Goal: Transaction & Acquisition: Purchase product/service

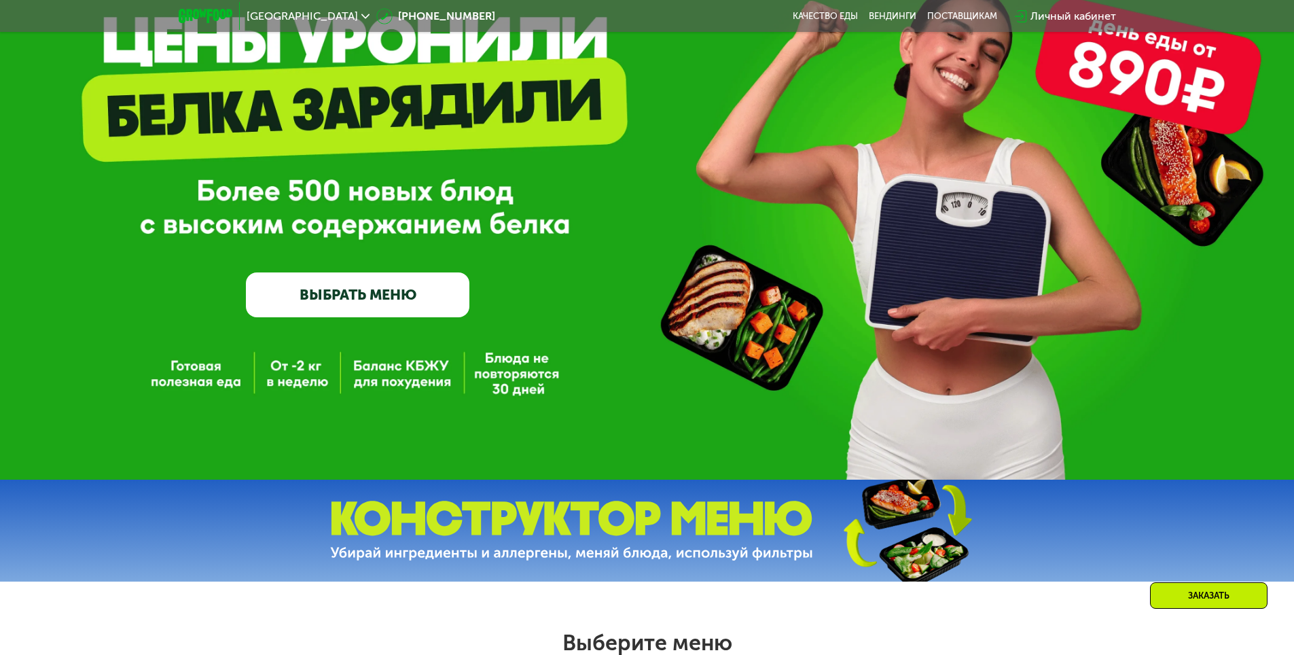
scroll to position [136, 0]
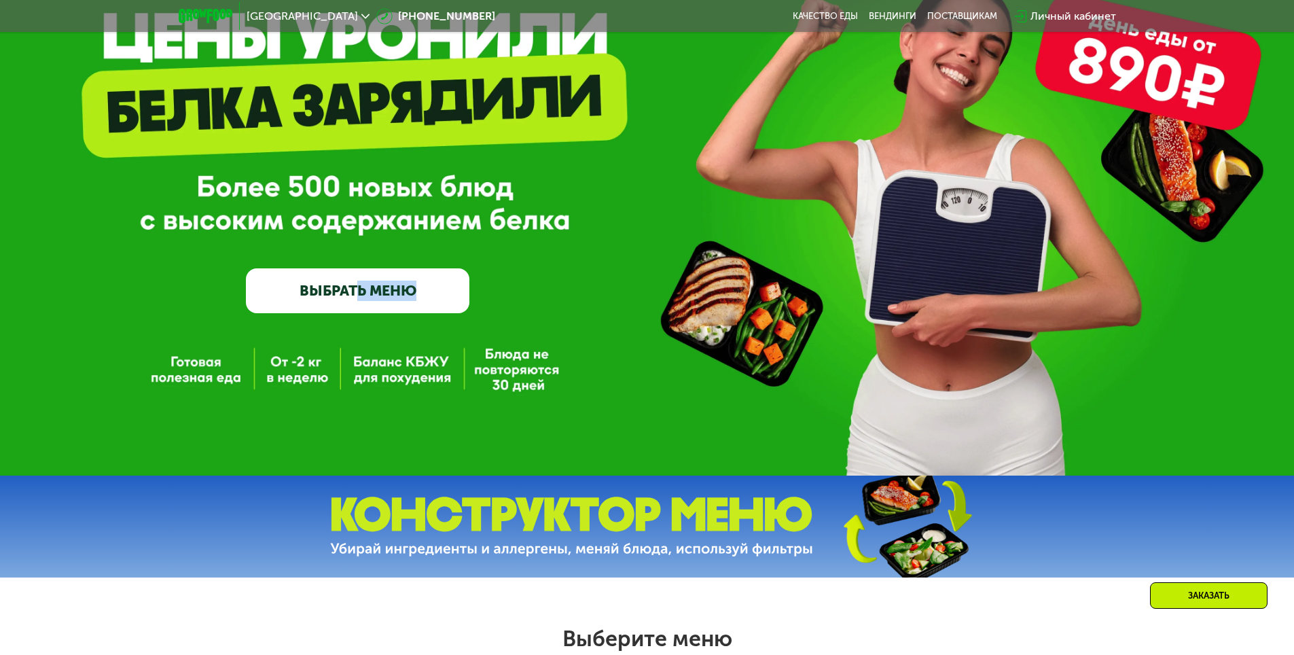
drag, startPoint x: 355, startPoint y: 361, endPoint x: 582, endPoint y: 397, distance: 230.4
click at [582, 397] on div "GrowFood — доставка правильного питания ВЫБРАТЬ МЕНЮ" at bounding box center [647, 169] width 1294 height 611
click at [521, 385] on div "GrowFood — доставка правильного питания ВЫБРАТЬ МЕНЮ" at bounding box center [647, 169] width 1294 height 611
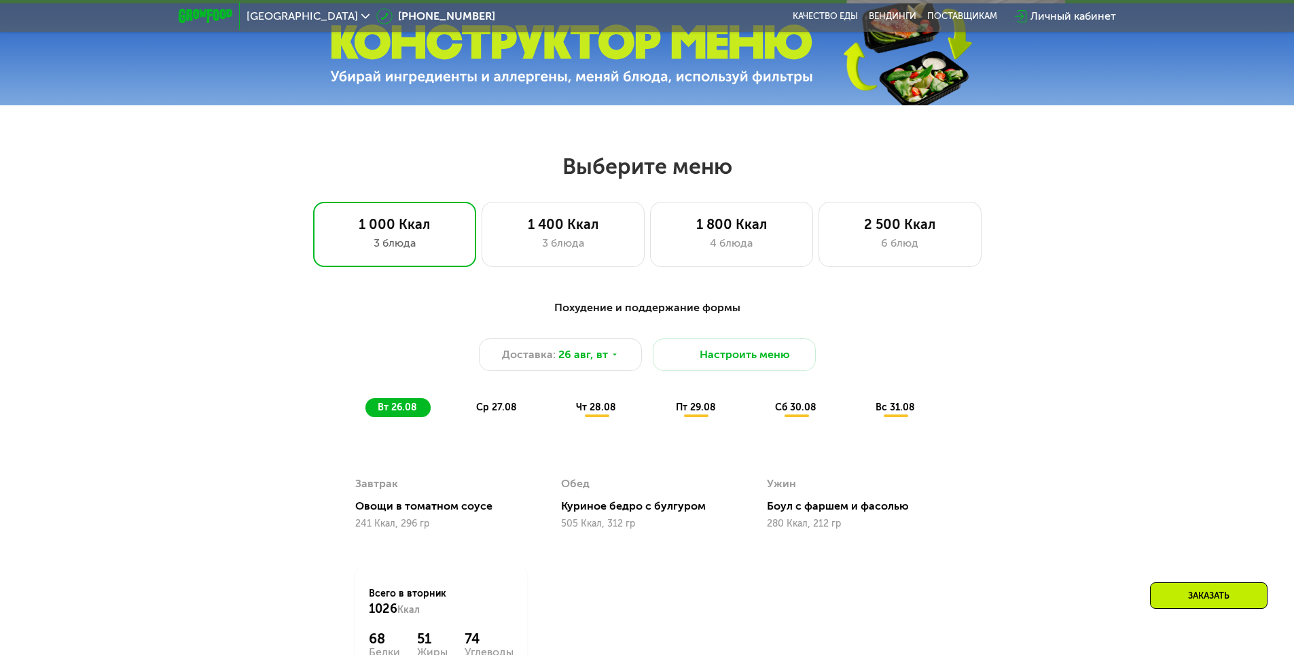
scroll to position [611, 0]
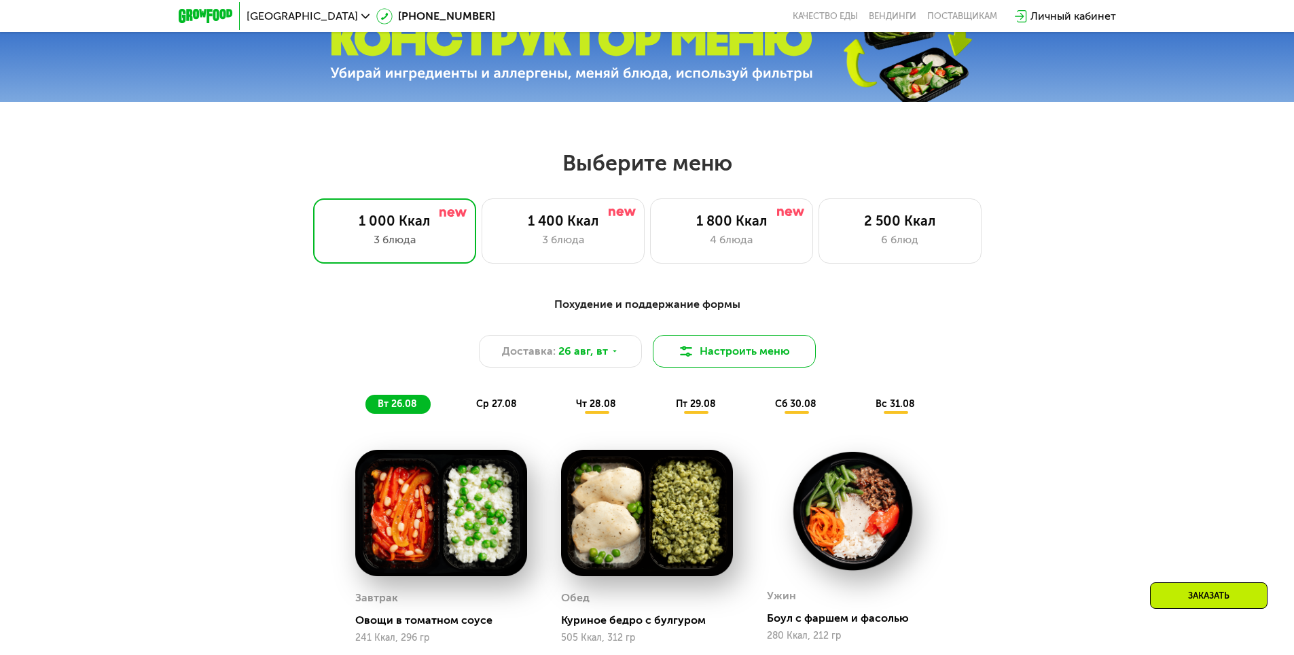
click at [794, 361] on button "Настроить меню" at bounding box center [734, 351] width 163 height 33
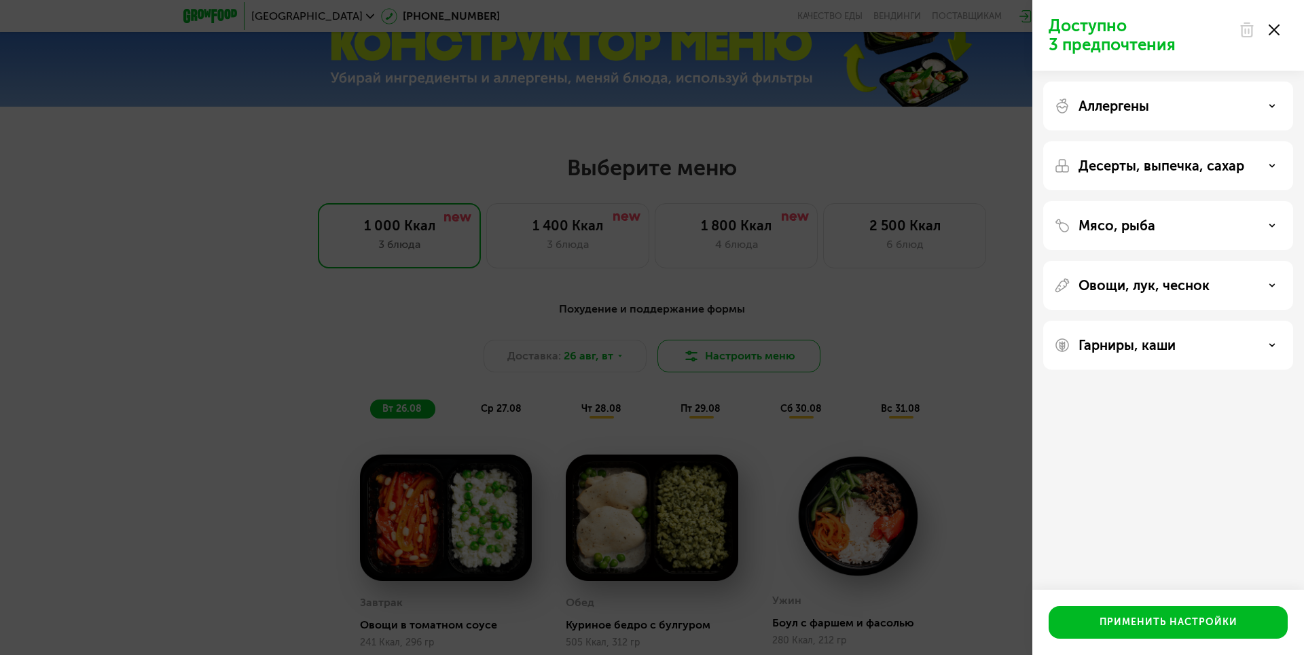
click at [794, 361] on div "Доступно 3 предпочтения Аллергены Десерты, выпечка, сахар Мясо, рыба Овощи, лук…" at bounding box center [652, 327] width 1304 height 655
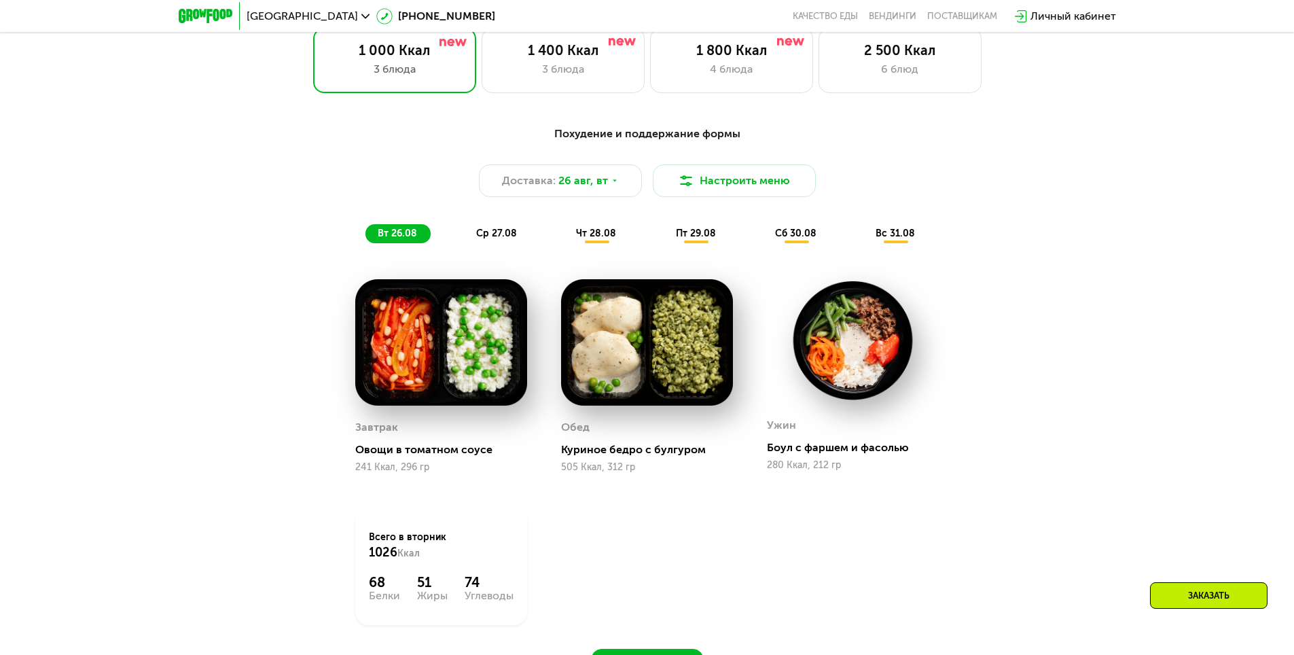
scroll to position [747, 0]
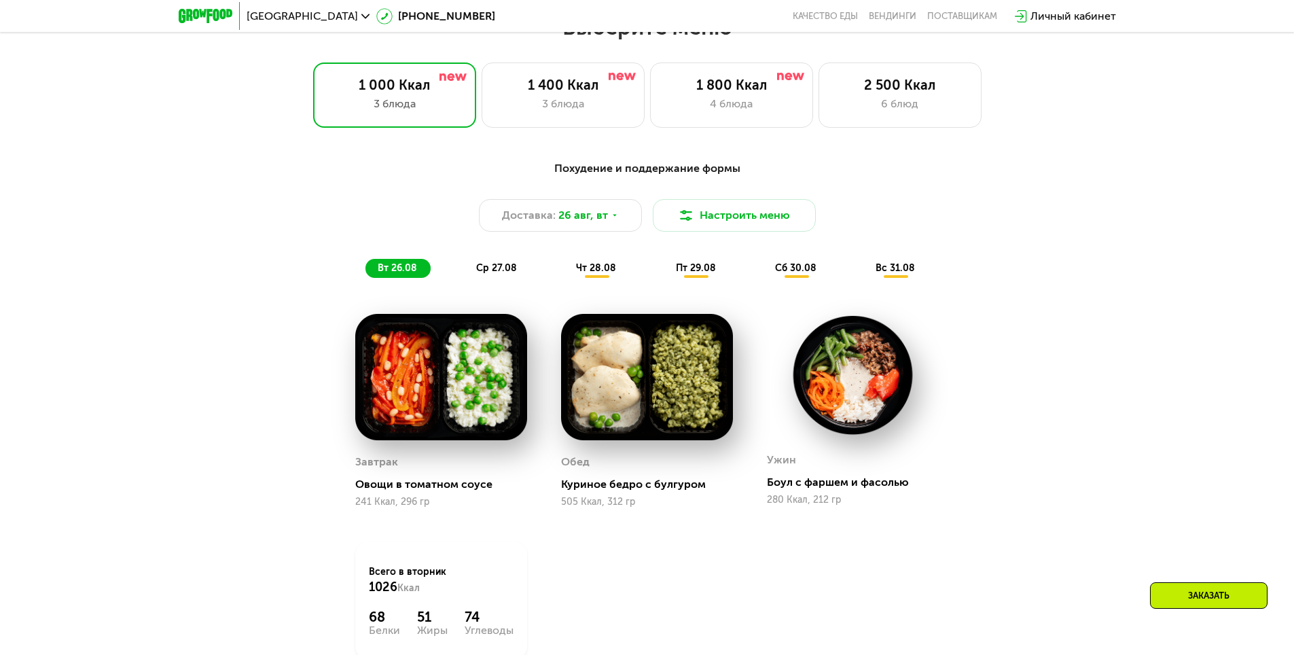
drag, startPoint x: 250, startPoint y: 211, endPoint x: 686, endPoint y: 323, distance: 450.3
click at [250, 211] on div "Доставка: [DATE] Настроить меню" at bounding box center [647, 215] width 804 height 33
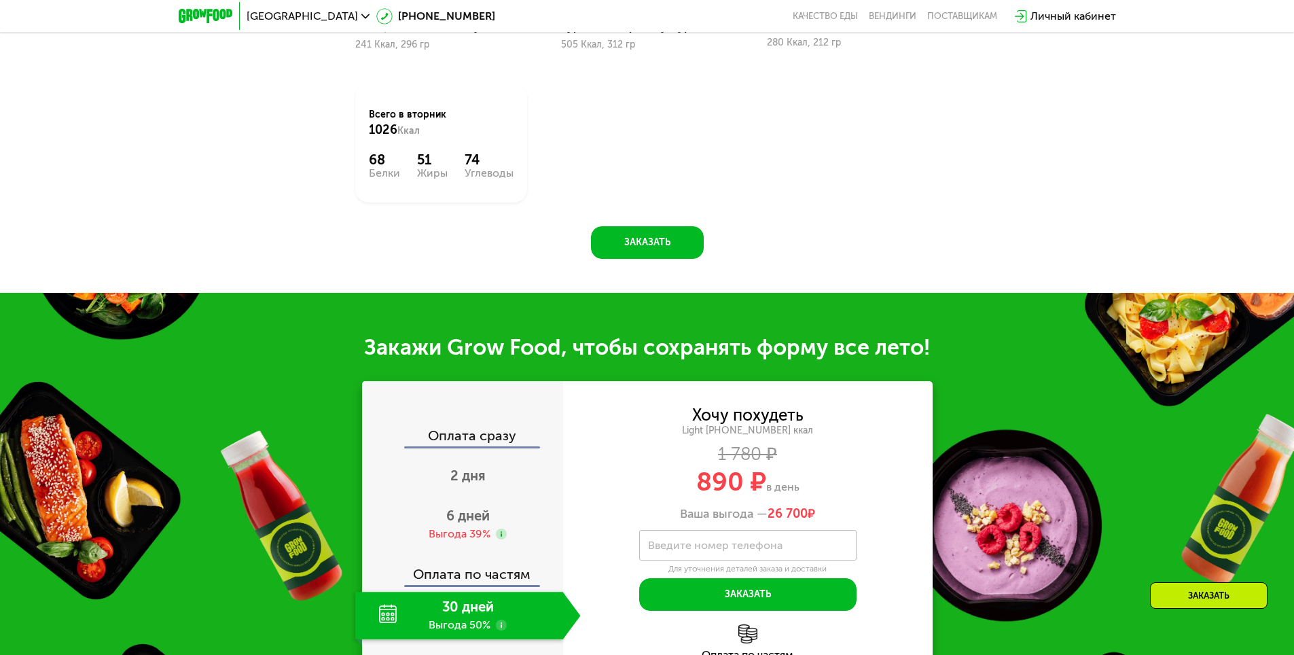
scroll to position [1291, 0]
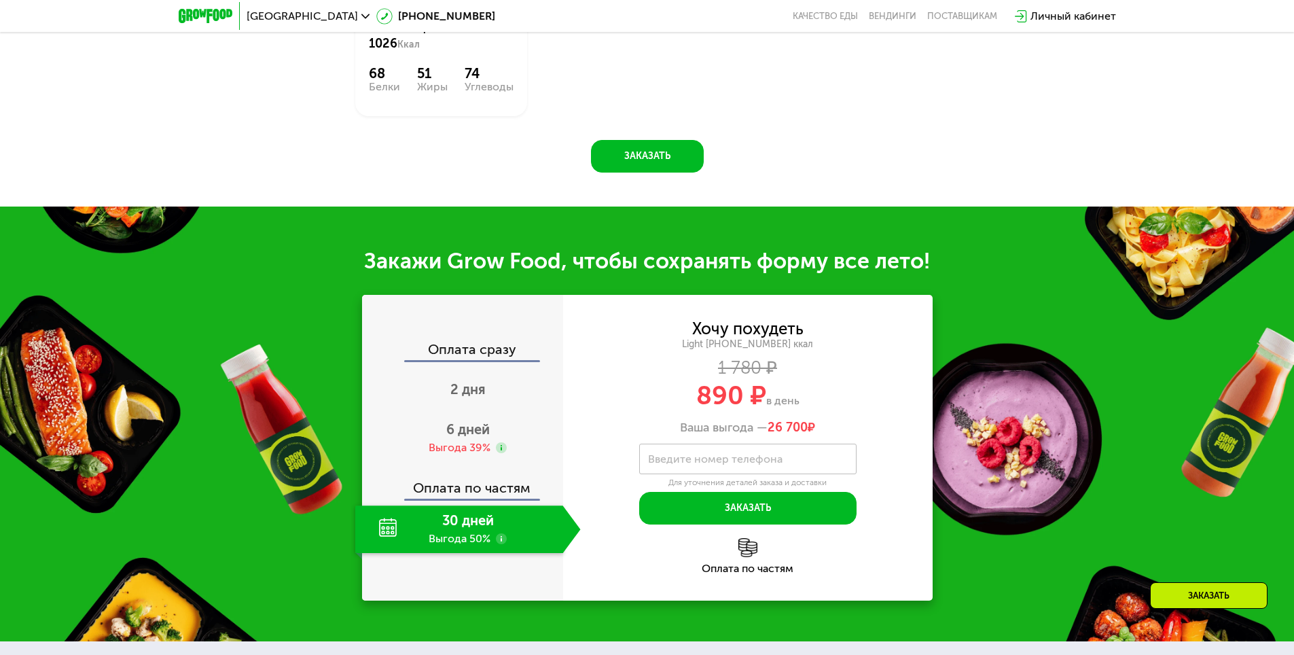
click at [394, 274] on div "Закажи Grow Food, чтобы сохранять форму все лето!" at bounding box center [647, 260] width 1294 height 27
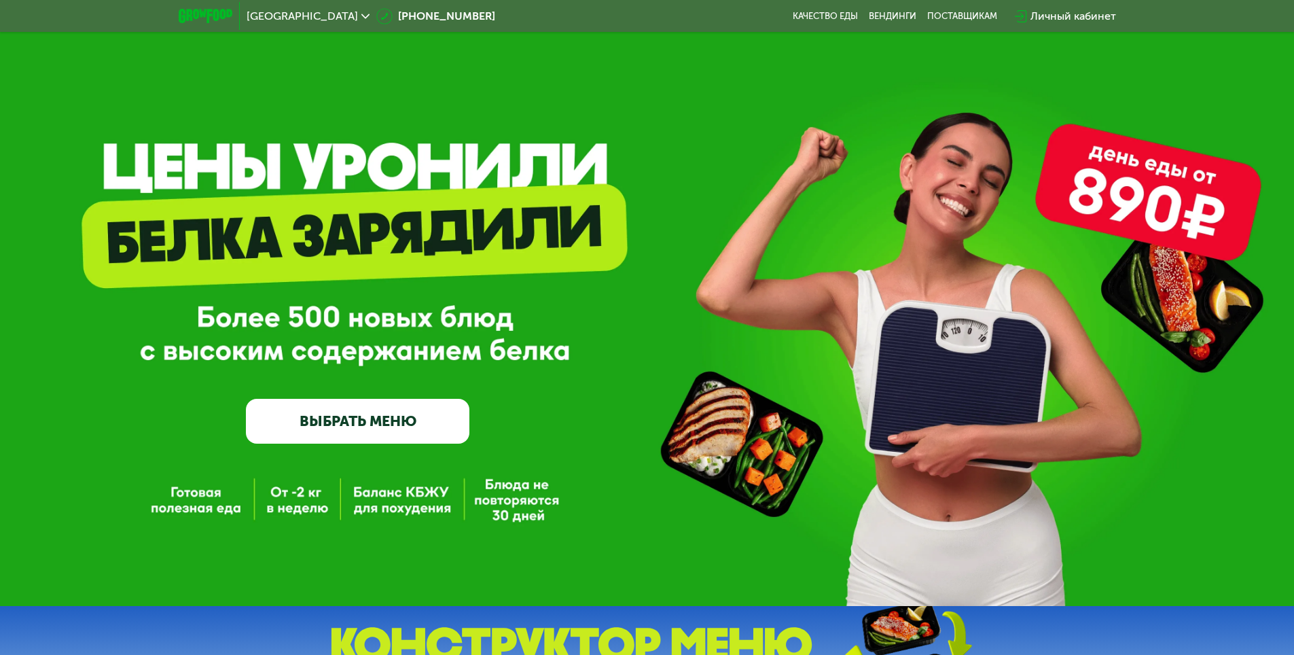
scroll to position [0, 0]
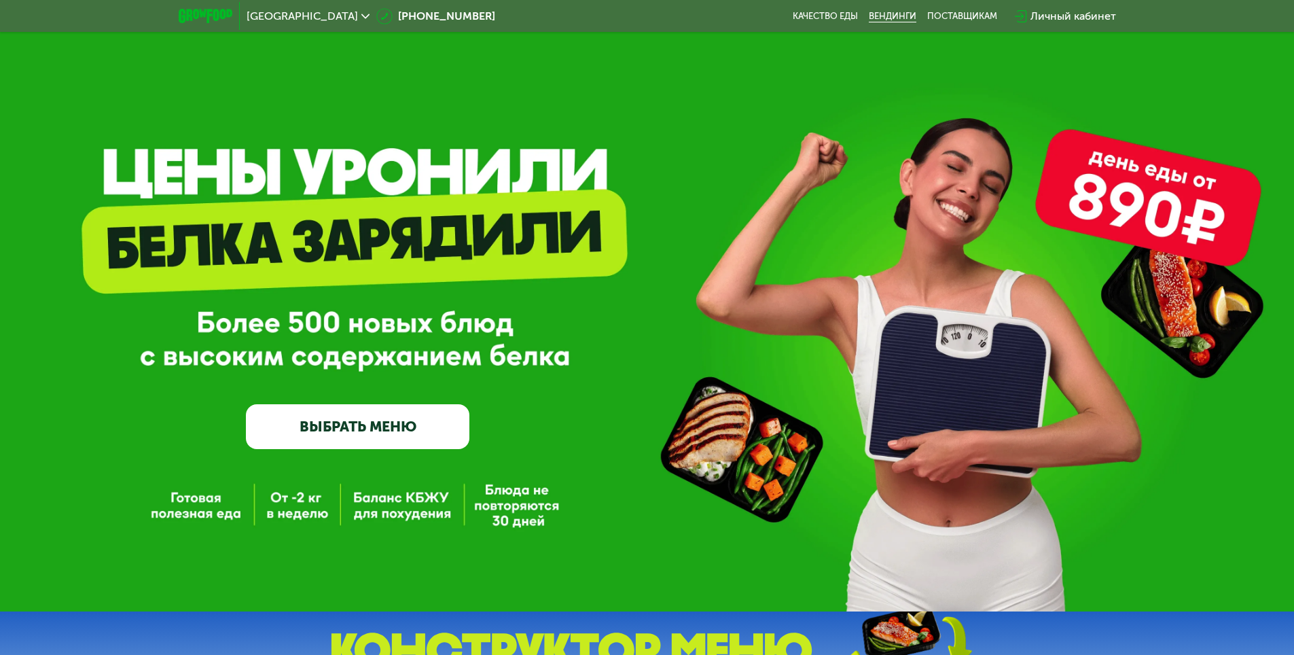
click at [903, 14] on link "Вендинги" at bounding box center [893, 16] width 48 height 11
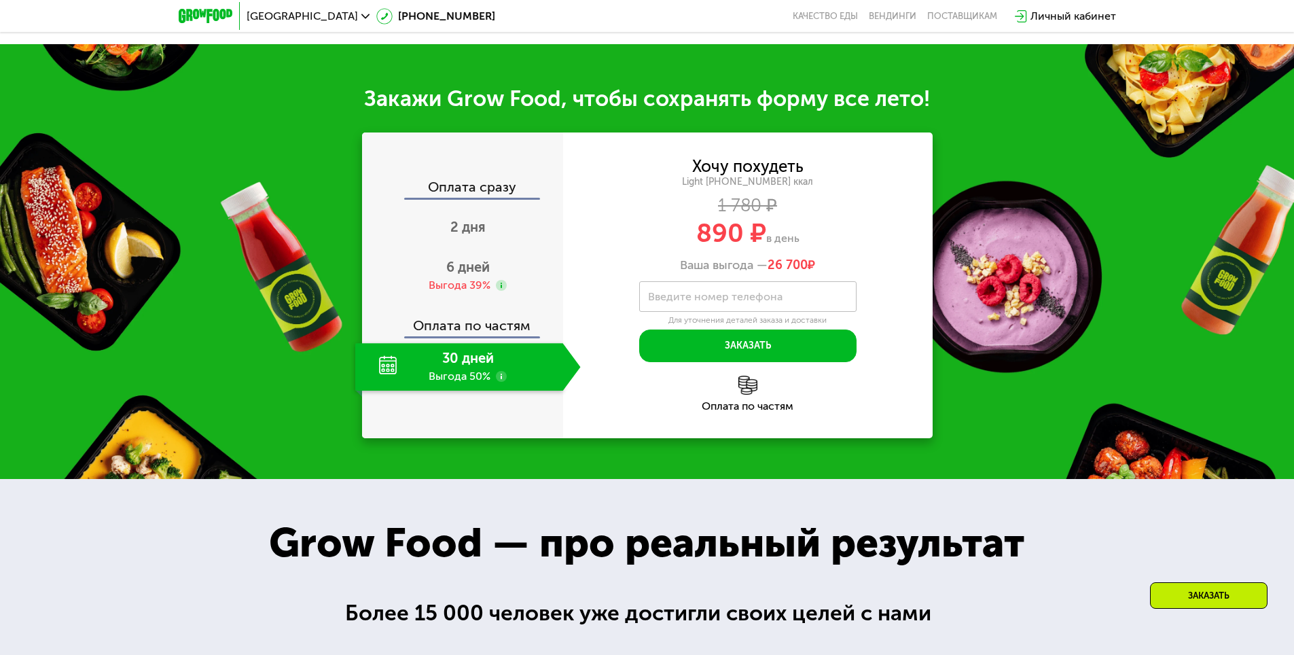
scroll to position [1427, 0]
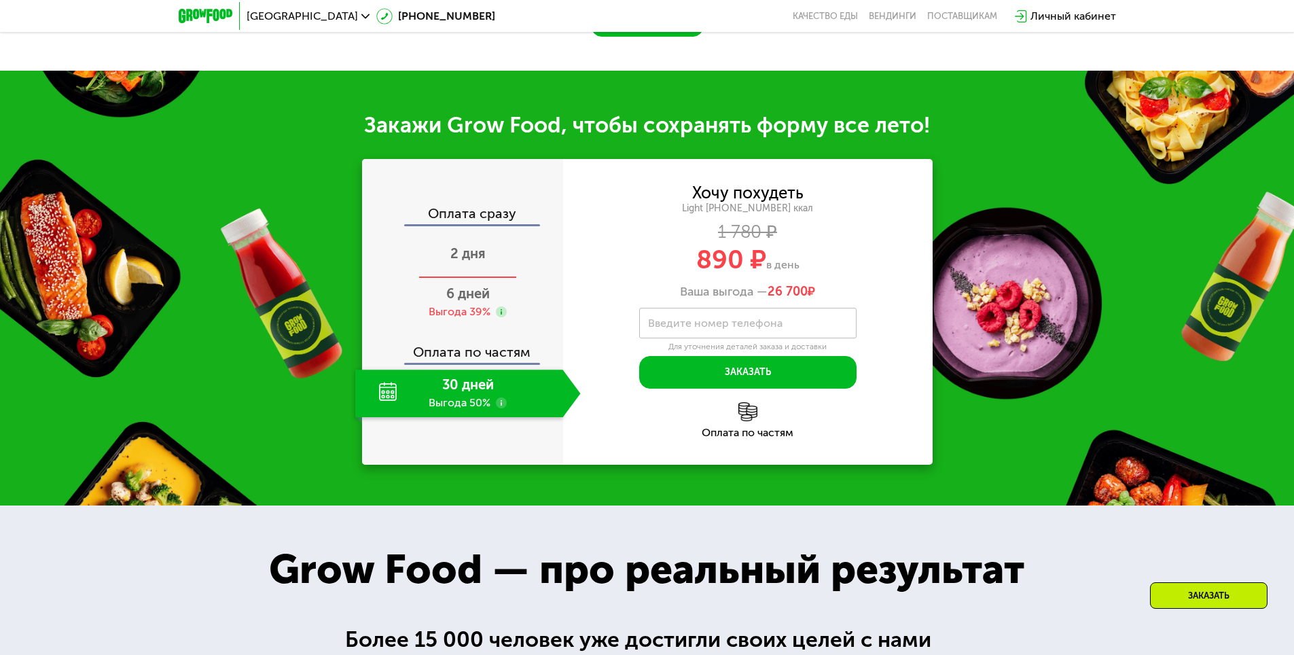
click at [488, 258] on div "2 дня" at bounding box center [468, 255] width 226 height 48
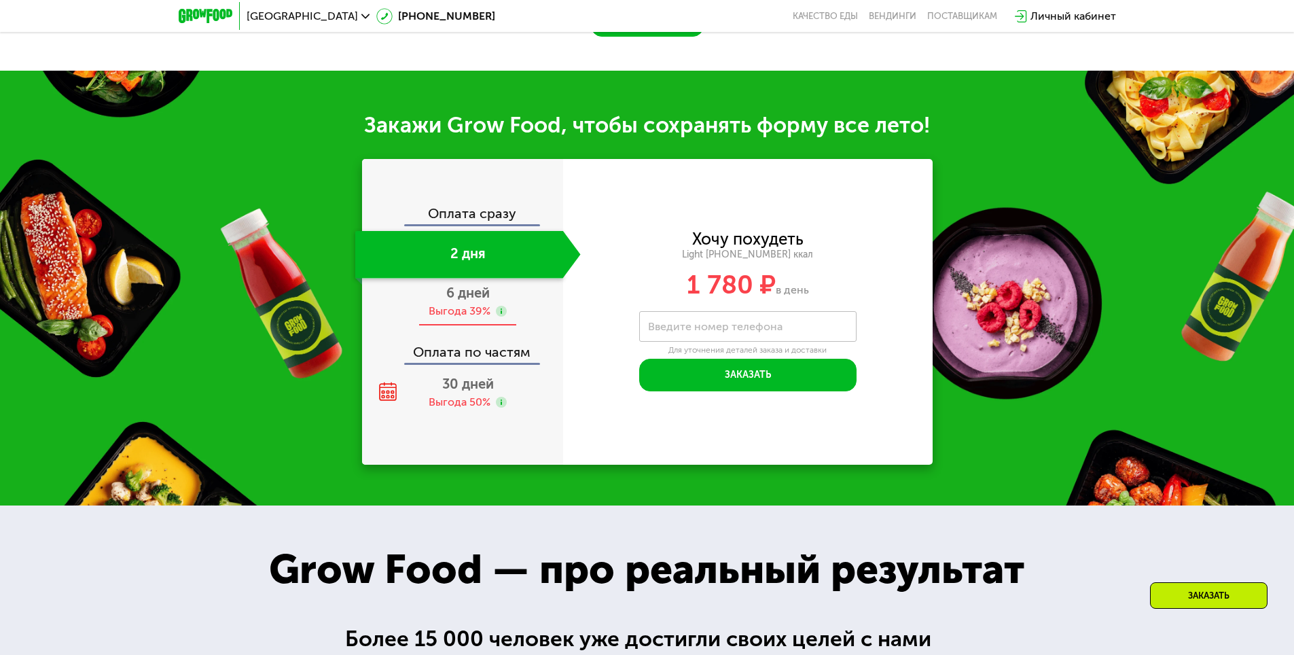
click at [474, 298] on span "6 дней" at bounding box center [467, 293] width 43 height 16
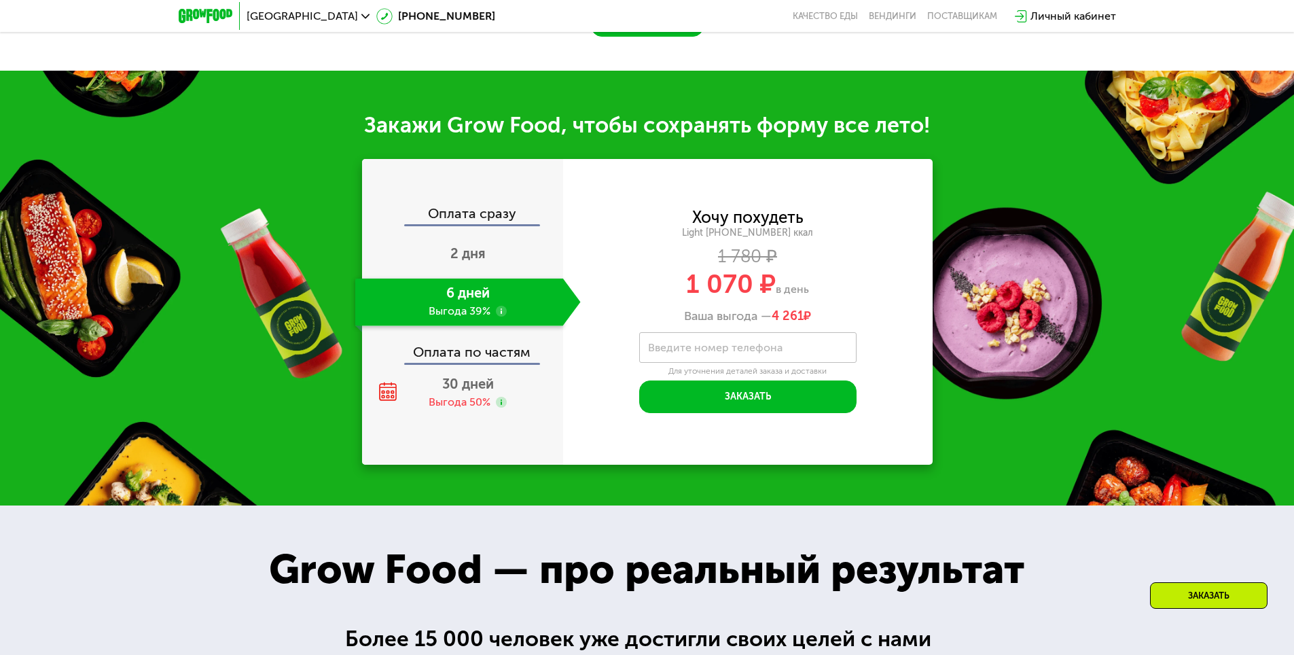
click at [484, 219] on div "Оплата сразу" at bounding box center [463, 216] width 200 height 18
click at [491, 209] on div "Оплата сразу 2 дня 6 дней Выгода 39% Оплата по частям 30 дней Выгода 50%" at bounding box center [462, 312] width 201 height 306
click at [485, 224] on div "Оплата сразу" at bounding box center [463, 216] width 200 height 18
click at [467, 260] on span "2 дня" at bounding box center [467, 253] width 35 height 16
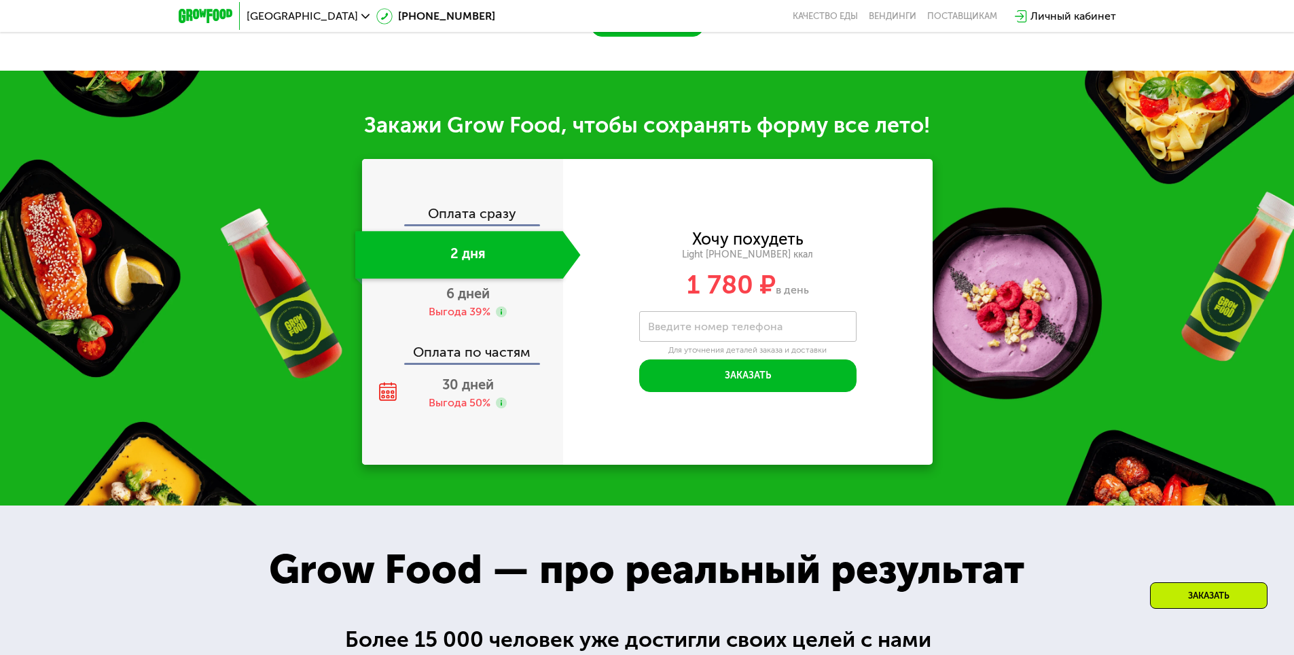
click at [474, 215] on div "Оплата сразу" at bounding box center [463, 216] width 200 height 18
click at [469, 357] on div "Оплата по частям" at bounding box center [463, 347] width 200 height 31
click at [466, 302] on span "6 дней" at bounding box center [467, 293] width 43 height 16
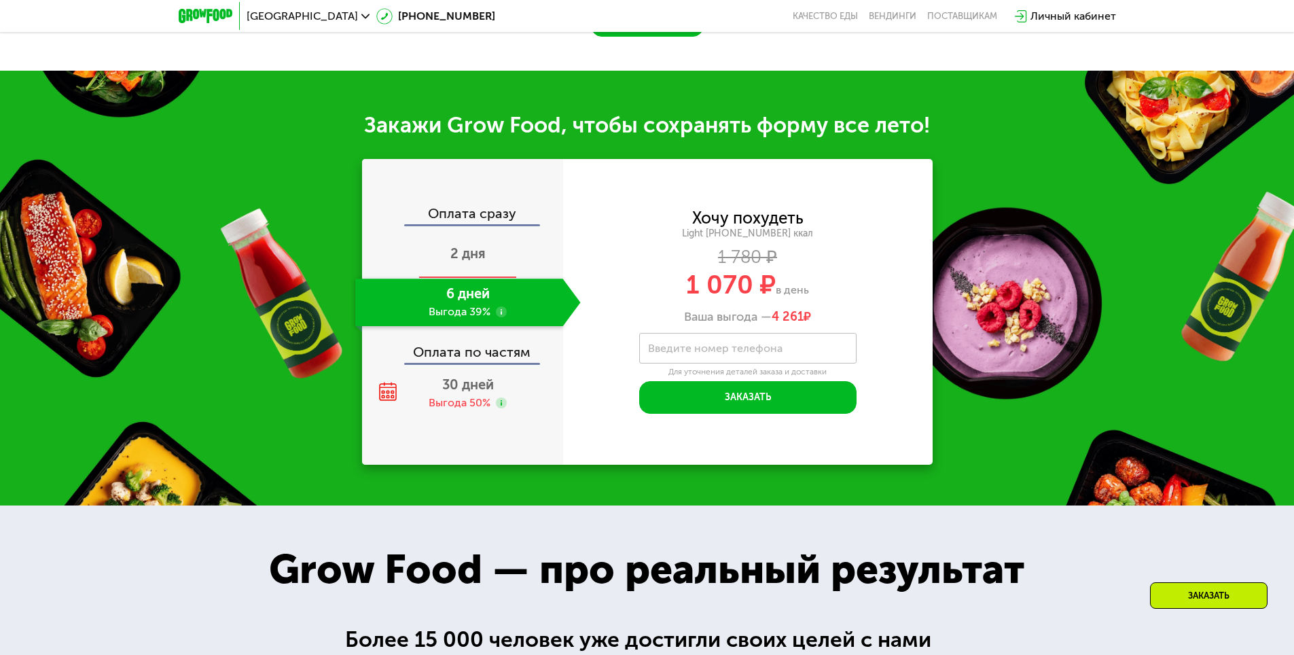
click at [469, 262] on span "2 дня" at bounding box center [467, 253] width 35 height 16
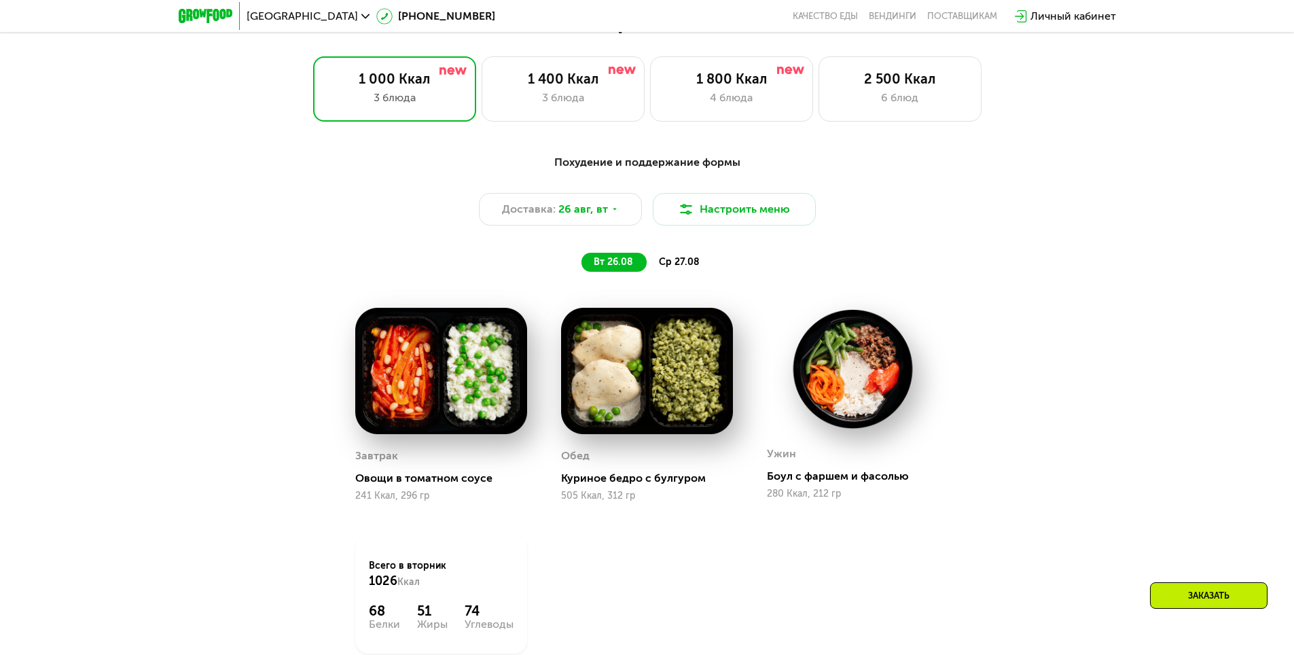
scroll to position [747, 0]
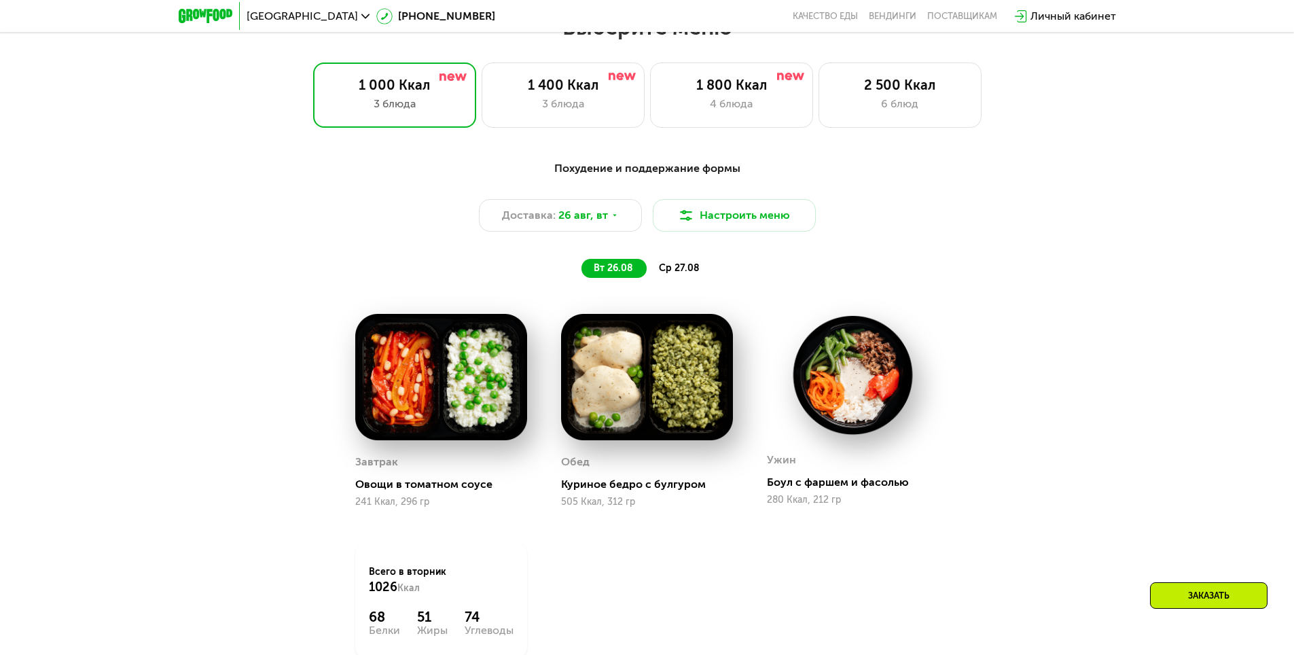
click at [372, 238] on div "Похудение и поддержание формы Доставка: [DATE] Настроить меню вт 26.08 ср 27.08" at bounding box center [647, 219] width 804 height 118
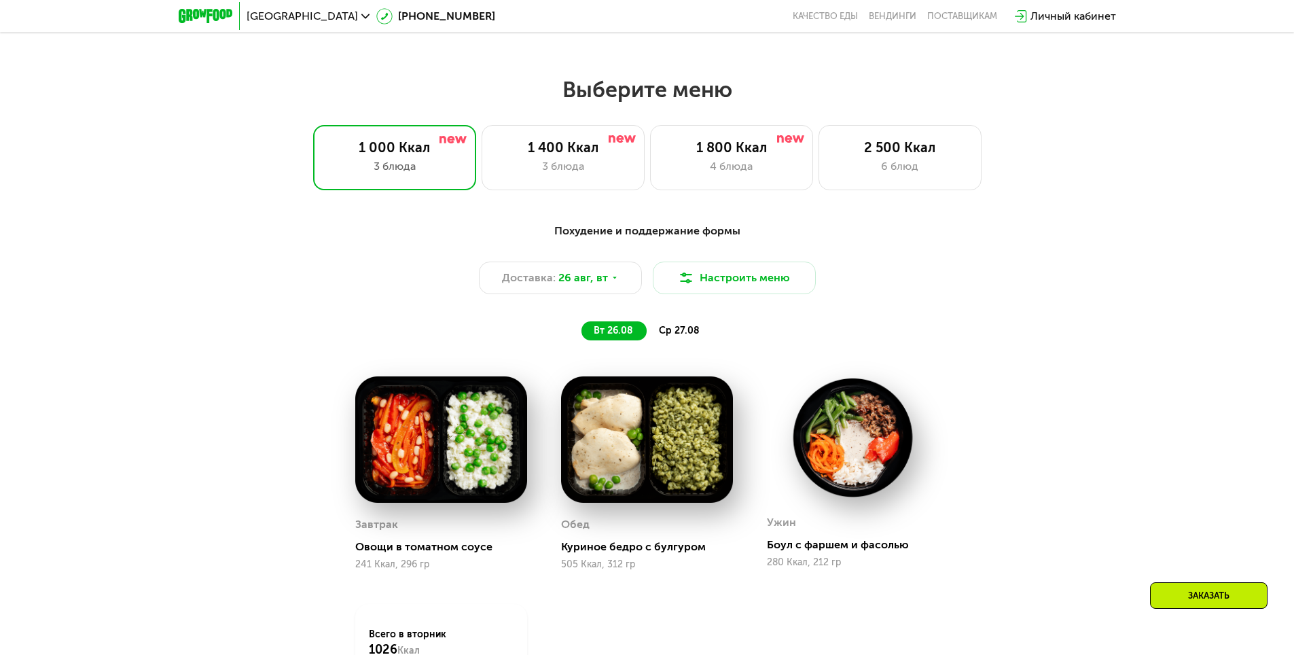
scroll to position [679, 0]
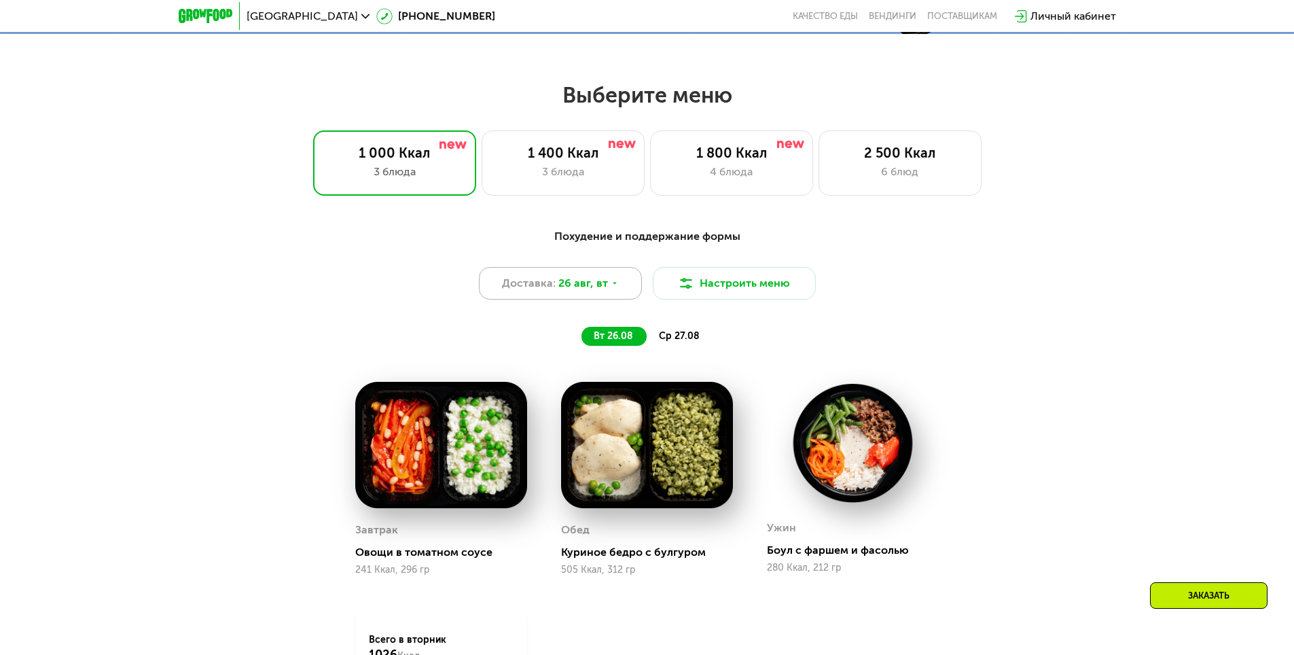
click at [601, 290] on span "26 авг, вт" at bounding box center [583, 283] width 50 height 16
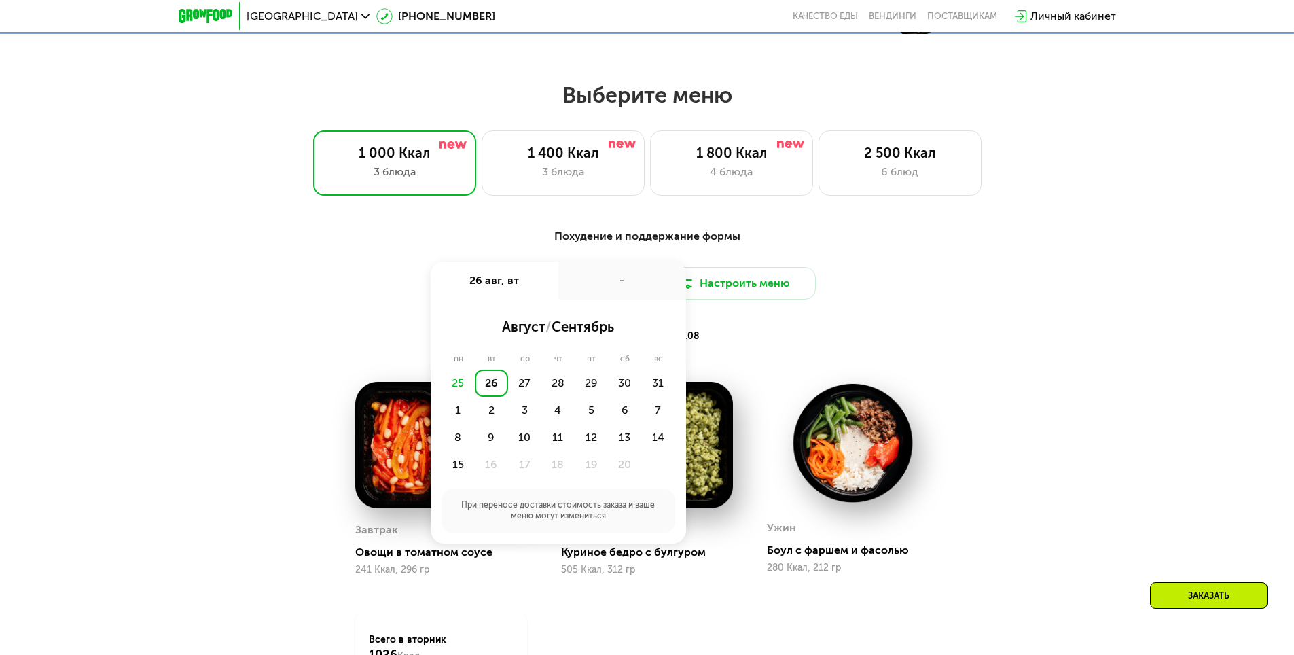
click at [1033, 316] on div "Похудение и поддержание формы Доставка: [DATE] авг, вт - август / сентябрь пн в…" at bounding box center [647, 287] width 804 height 118
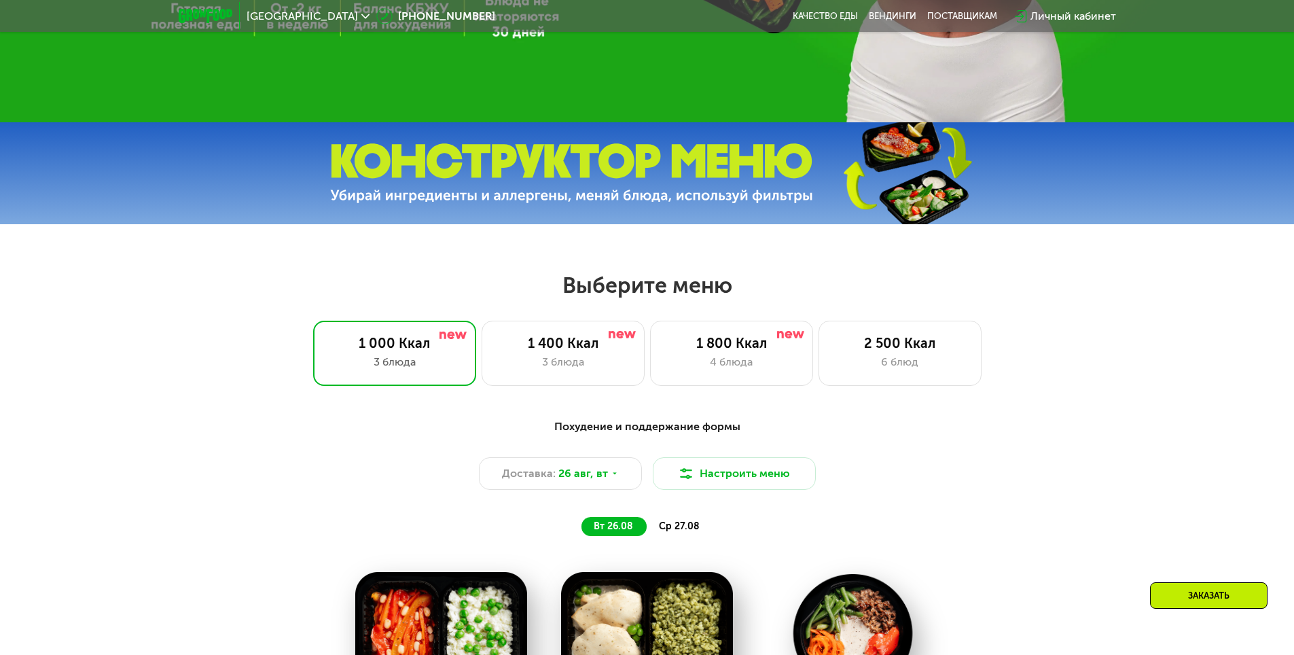
scroll to position [476, 0]
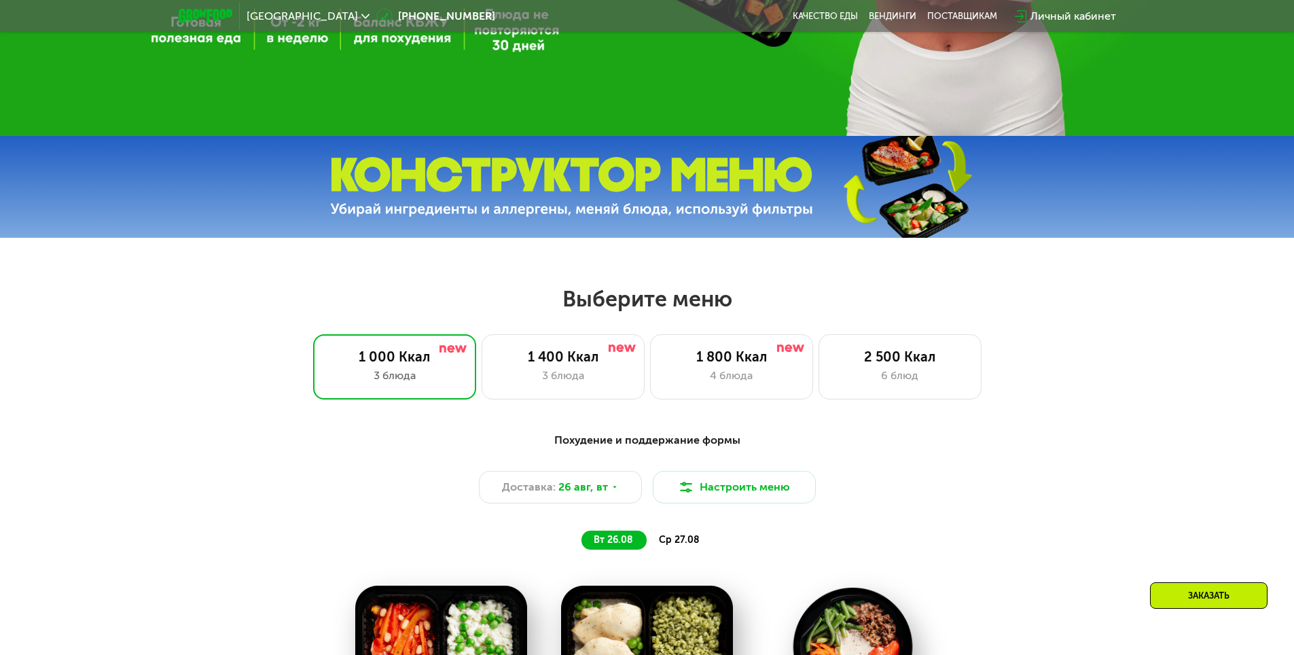
click at [793, 186] on img at bounding box center [571, 187] width 483 height 60
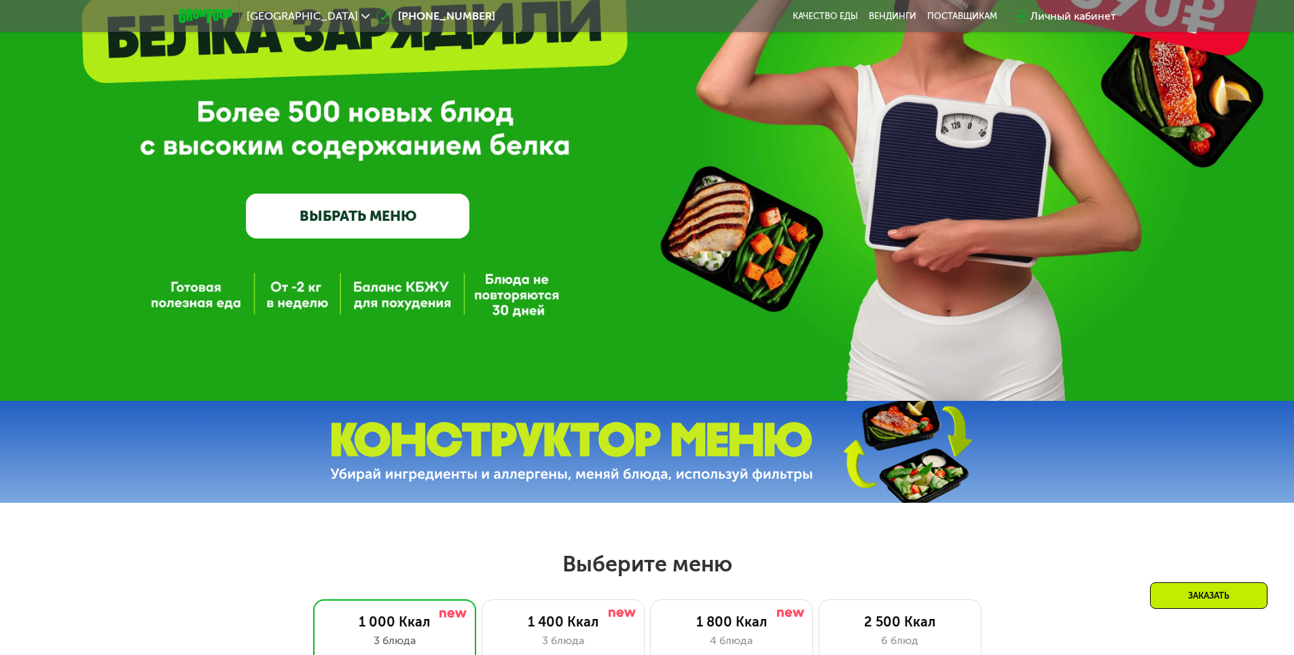
scroll to position [204, 0]
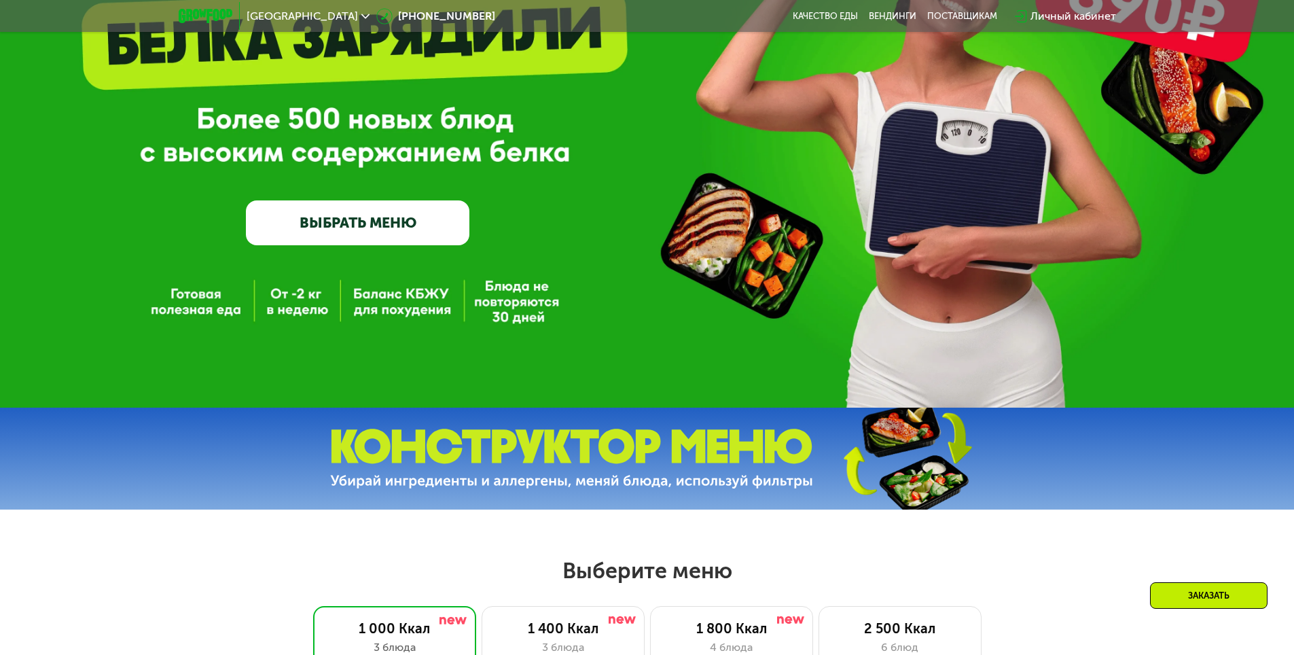
click at [391, 224] on link "ВЫБРАТЬ МЕНЮ" at bounding box center [358, 222] width 224 height 45
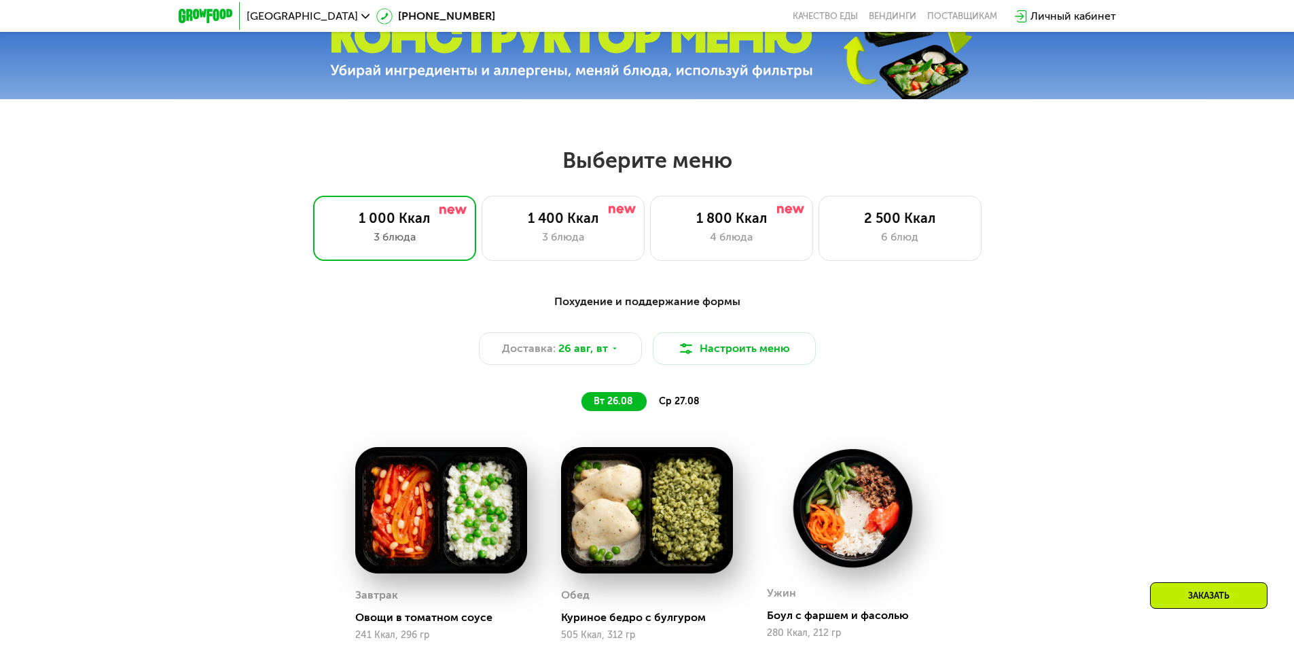
scroll to position [734, 0]
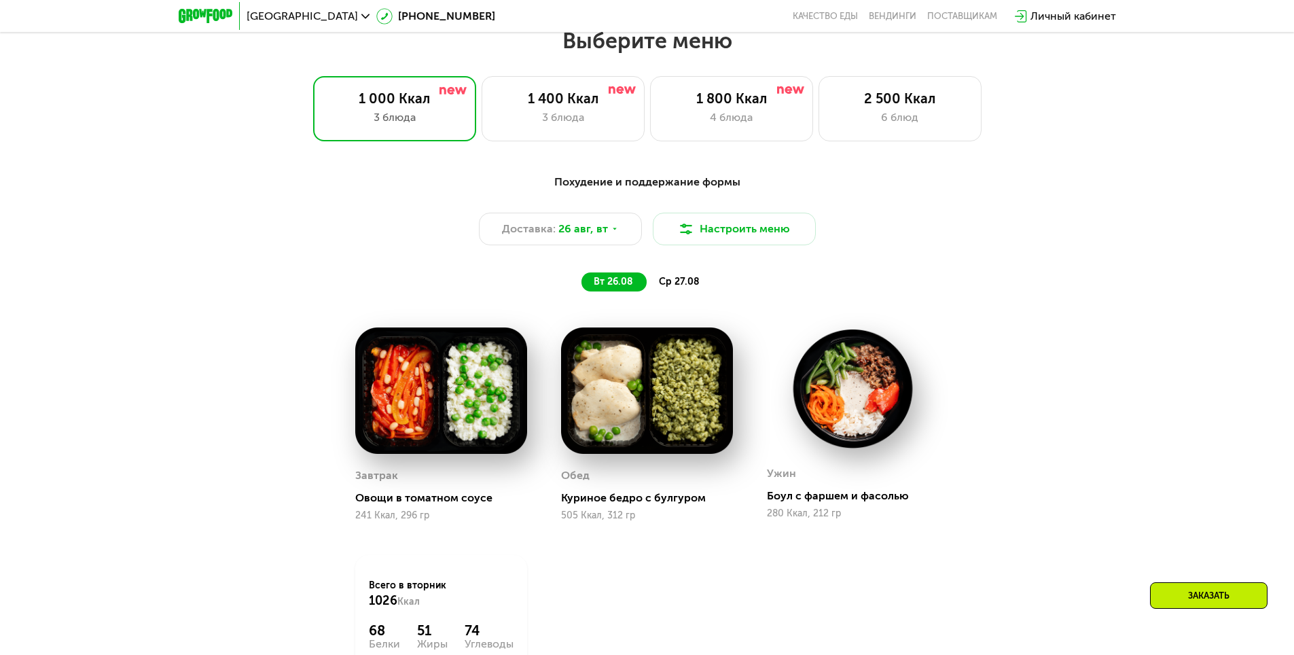
click at [654, 287] on div "ср 27.08" at bounding box center [680, 281] width 67 height 19
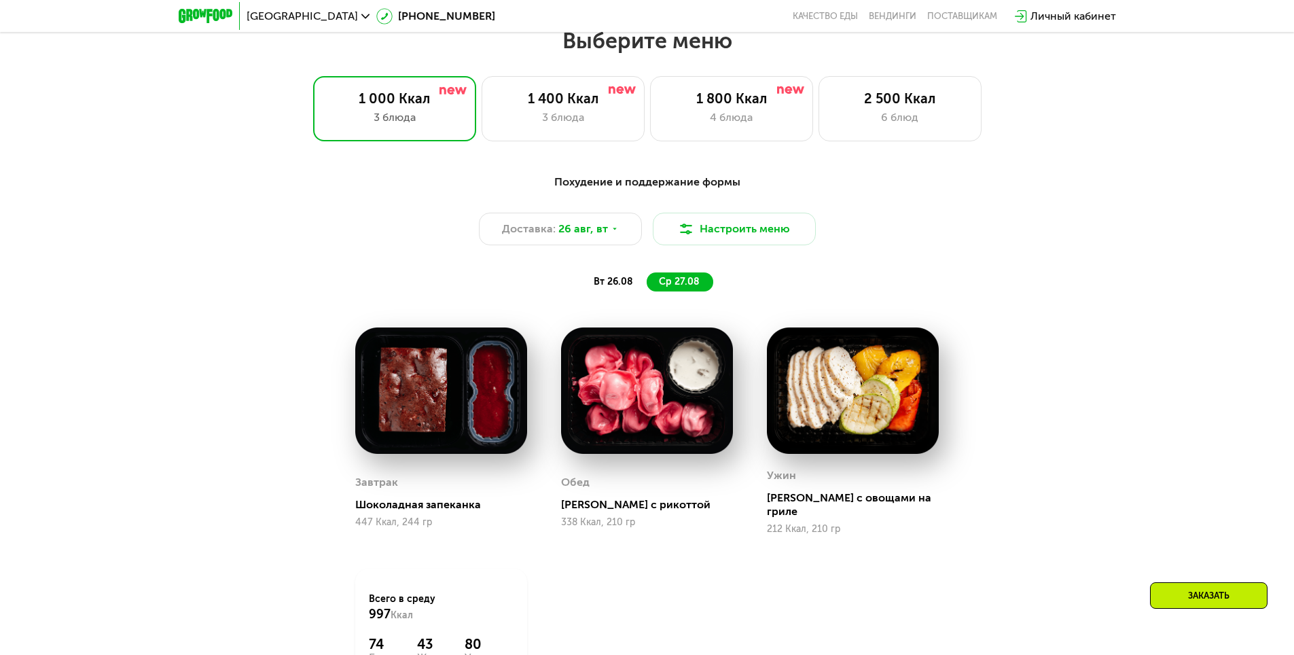
click at [611, 283] on span "вт 26.08" at bounding box center [613, 282] width 39 height 12
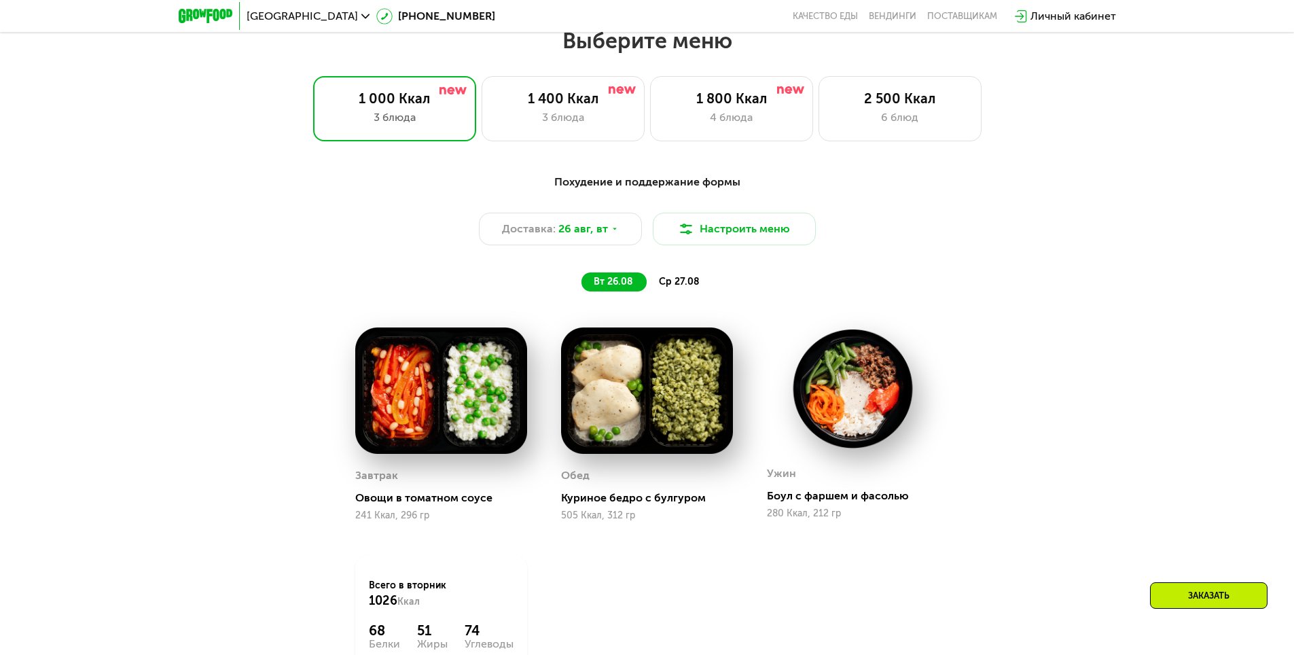
click at [677, 282] on span "ср 27.08" at bounding box center [679, 282] width 41 height 12
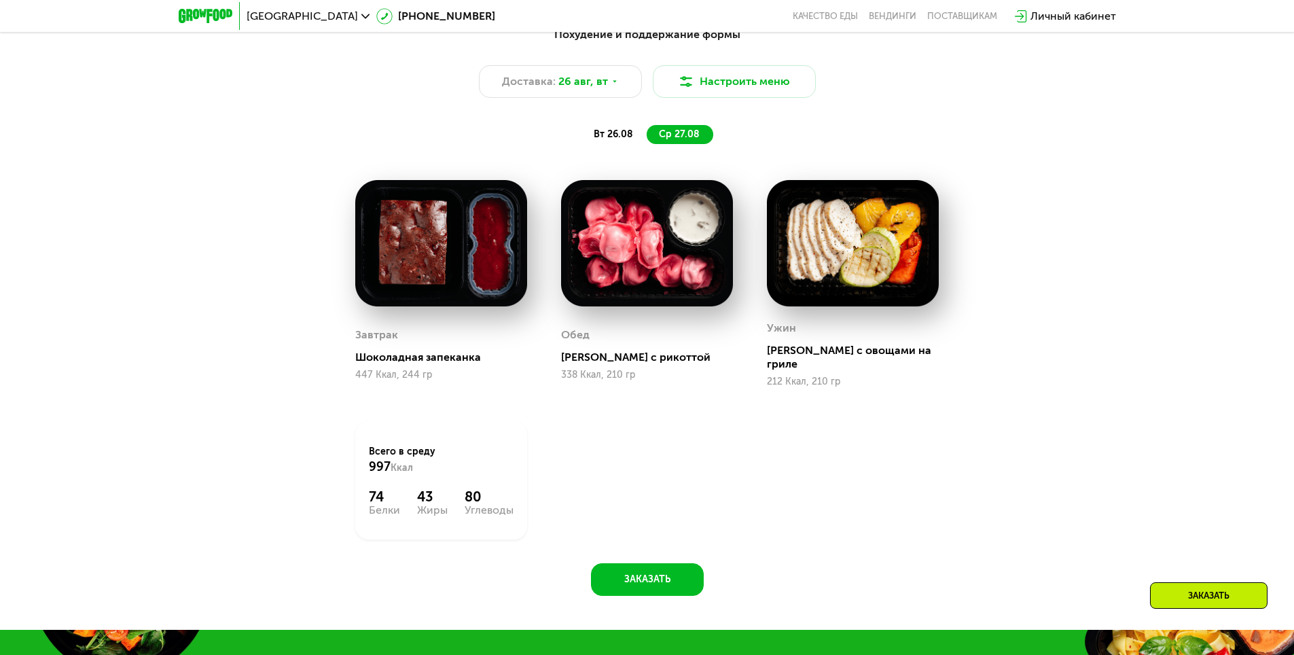
scroll to position [802, 0]
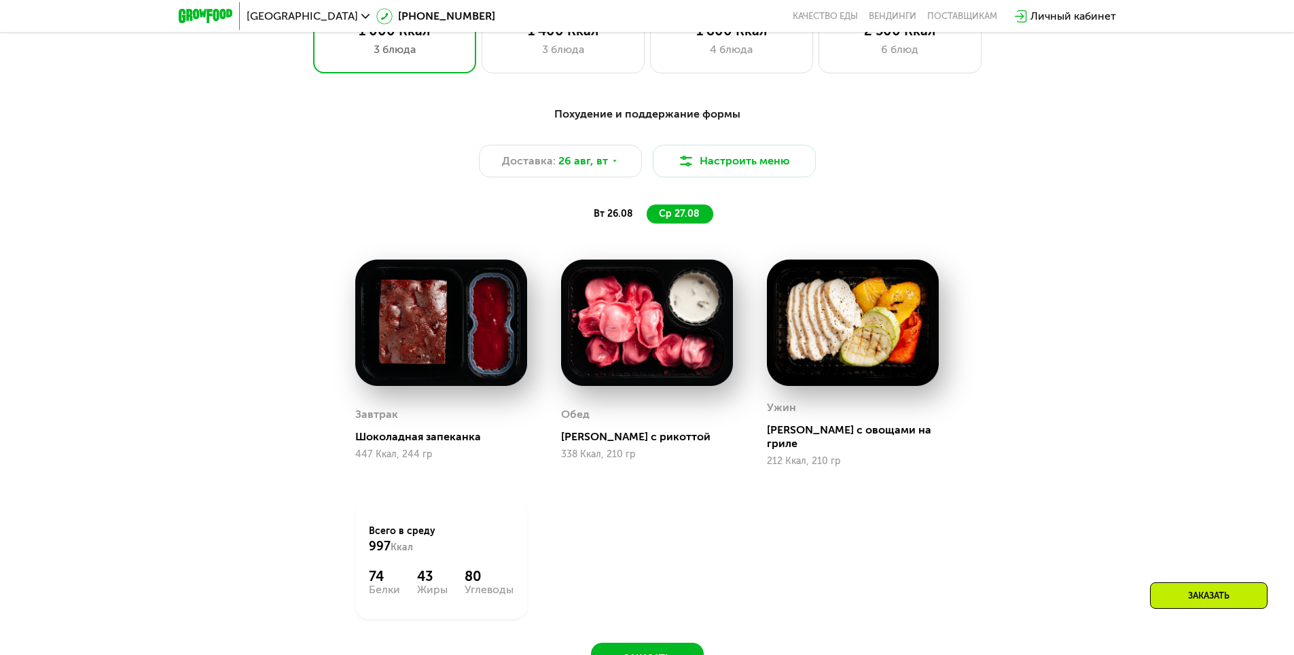
click at [616, 215] on span "вт 26.08" at bounding box center [613, 214] width 39 height 12
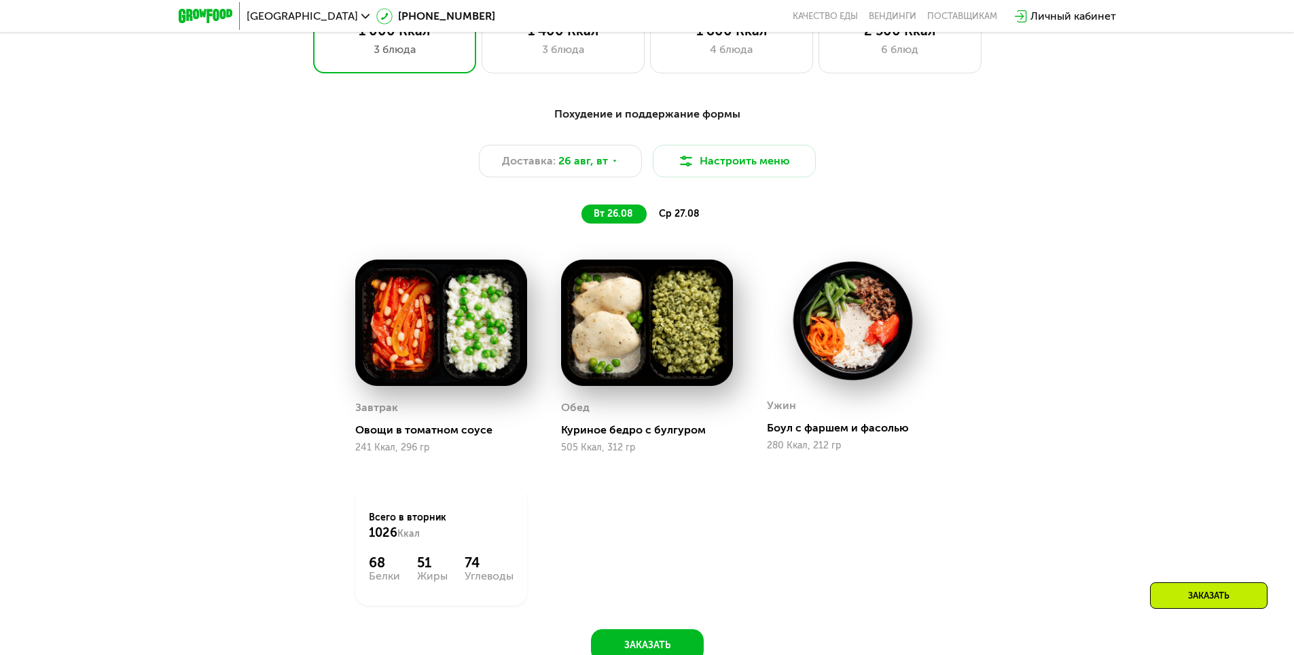
click at [696, 218] on span "ср 27.08" at bounding box center [679, 214] width 41 height 12
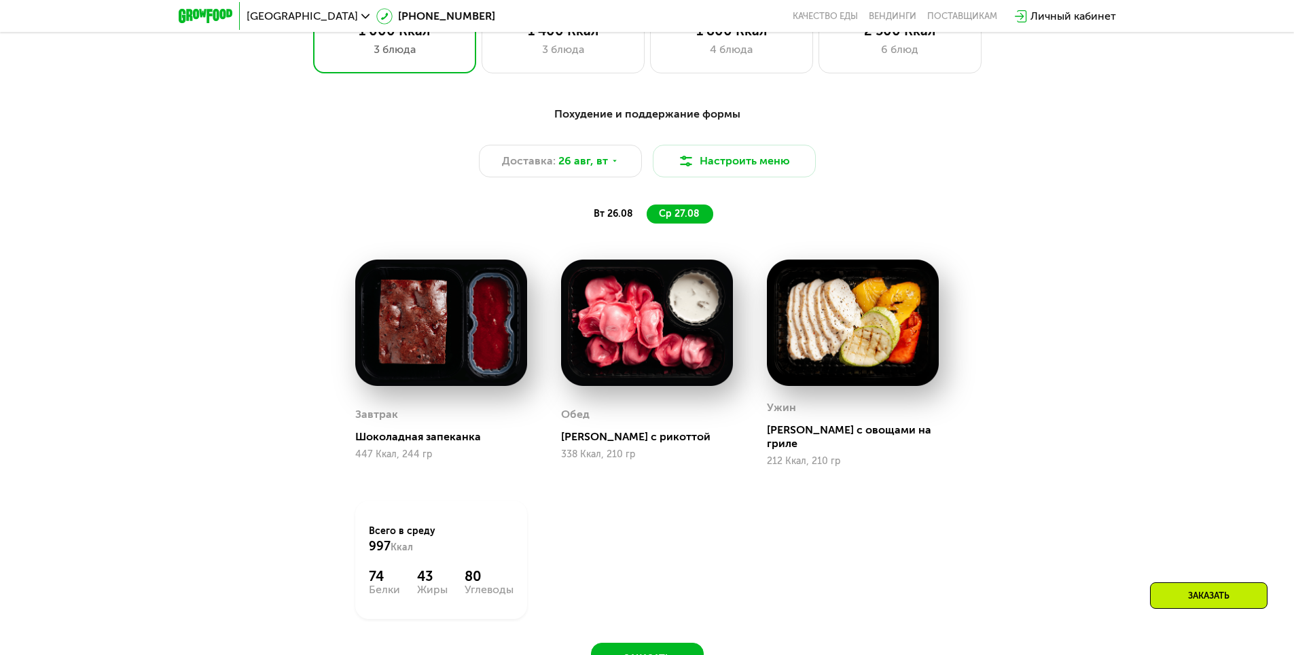
click at [206, 308] on div "Похудение и поддержание формы Доставка: [DATE] Настроить меню вт 26.08 ср 27.08…" at bounding box center [647, 398] width 1294 height 623
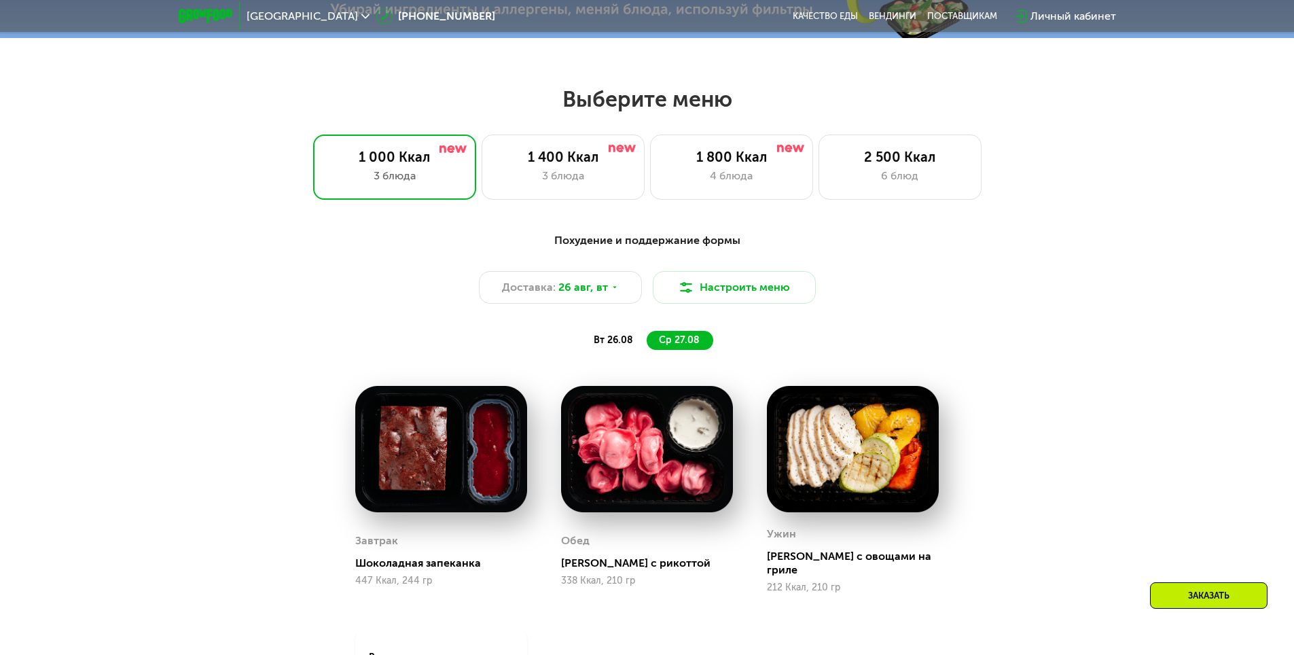
scroll to position [679, 0]
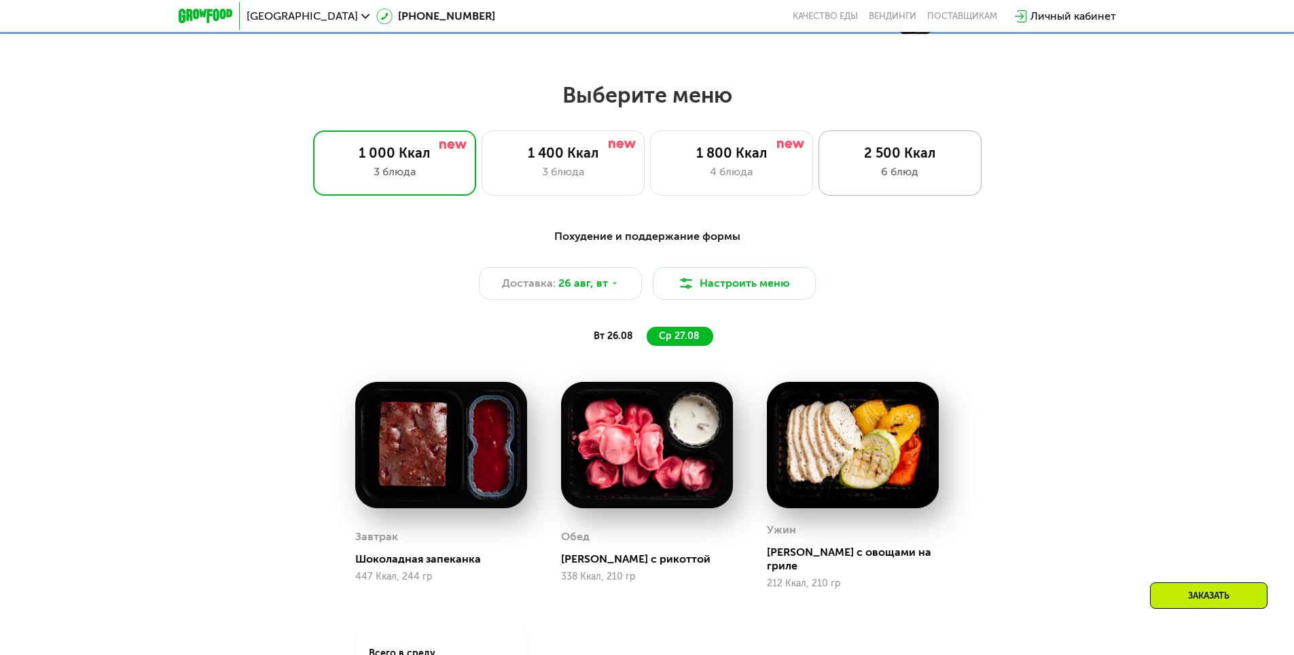
click at [942, 180] on div "6 блюд" at bounding box center [900, 172] width 135 height 16
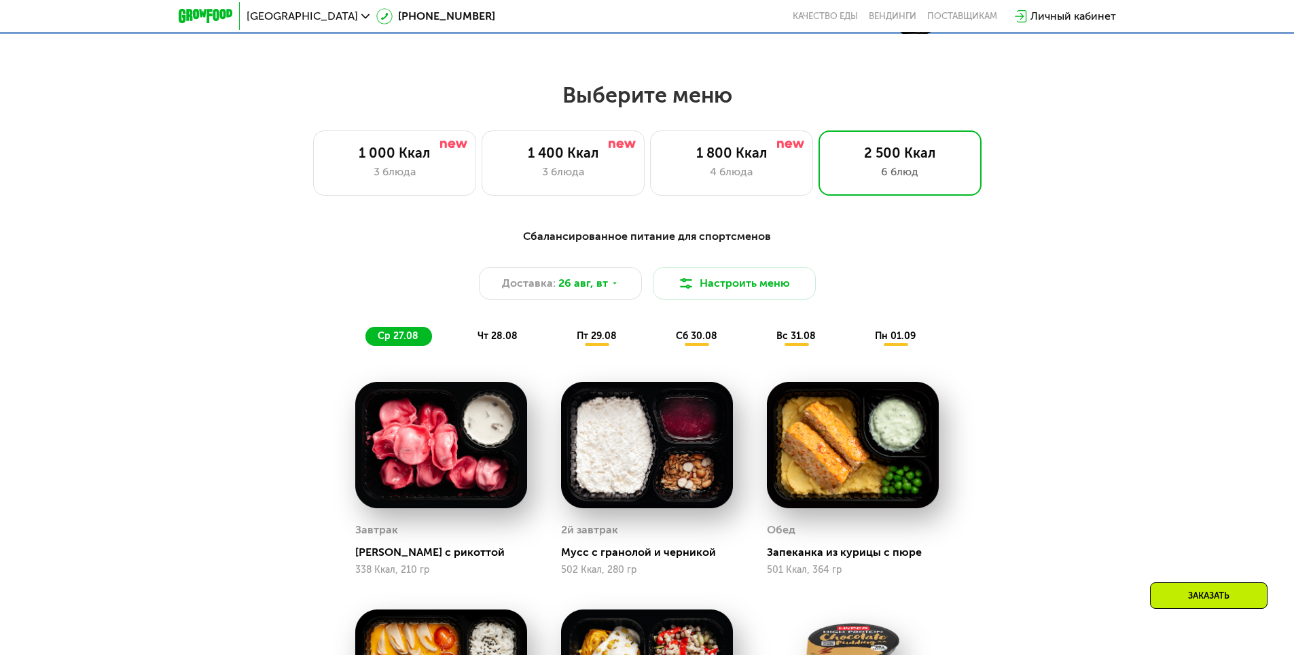
drag, startPoint x: 494, startPoint y: 336, endPoint x: 527, endPoint y: 342, distance: 33.2
click at [494, 337] on span "чт 28.08" at bounding box center [498, 336] width 40 height 12
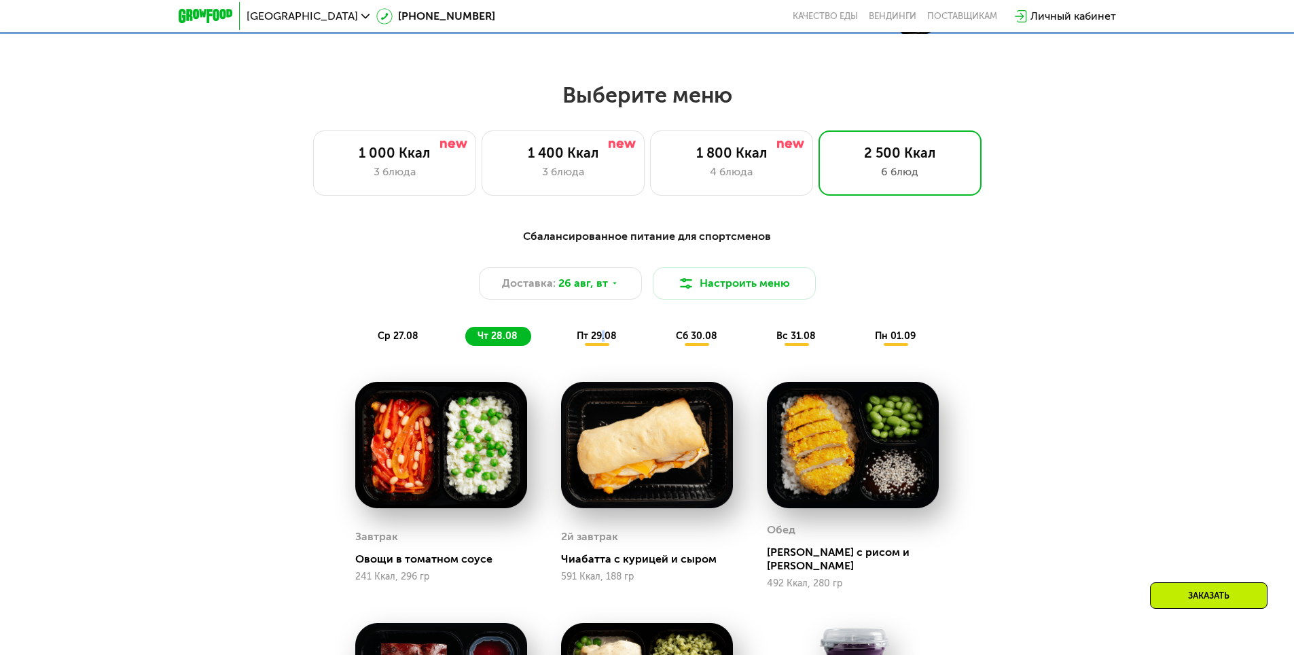
drag, startPoint x: 603, startPoint y: 340, endPoint x: 624, endPoint y: 338, distance: 21.1
click at [603, 339] on span "пт 29.08" at bounding box center [597, 336] width 40 height 12
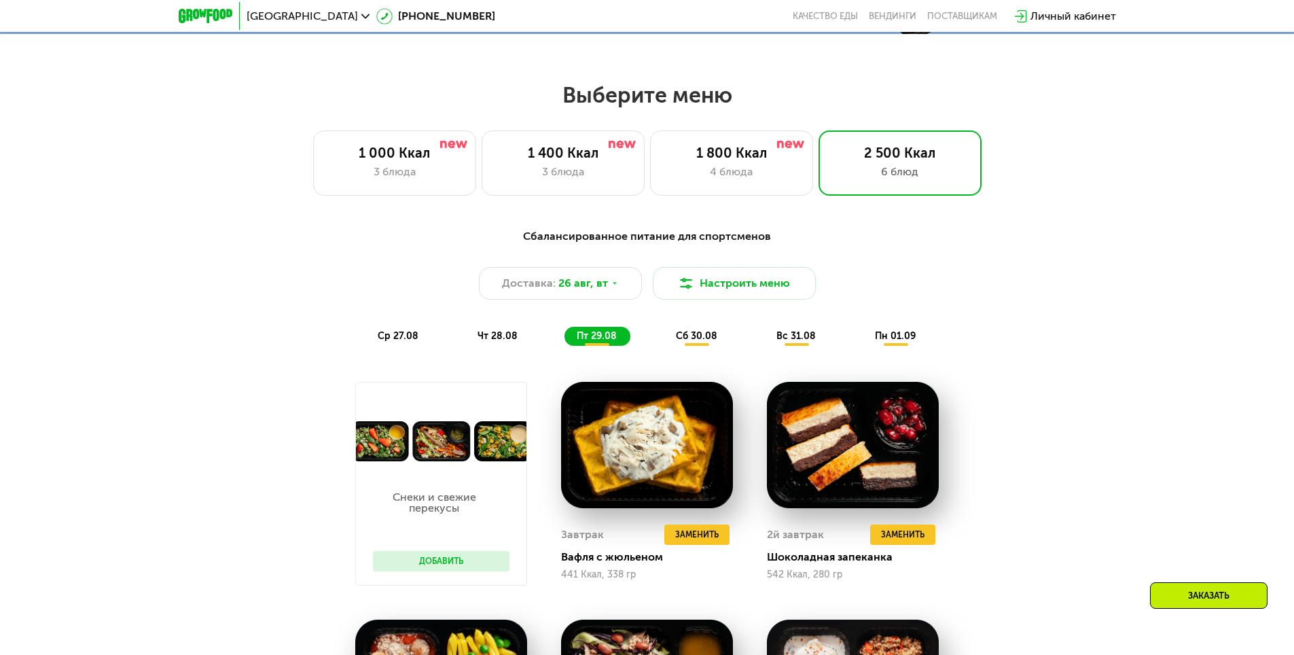
click at [681, 334] on span "сб 30.08" at bounding box center [696, 336] width 41 height 12
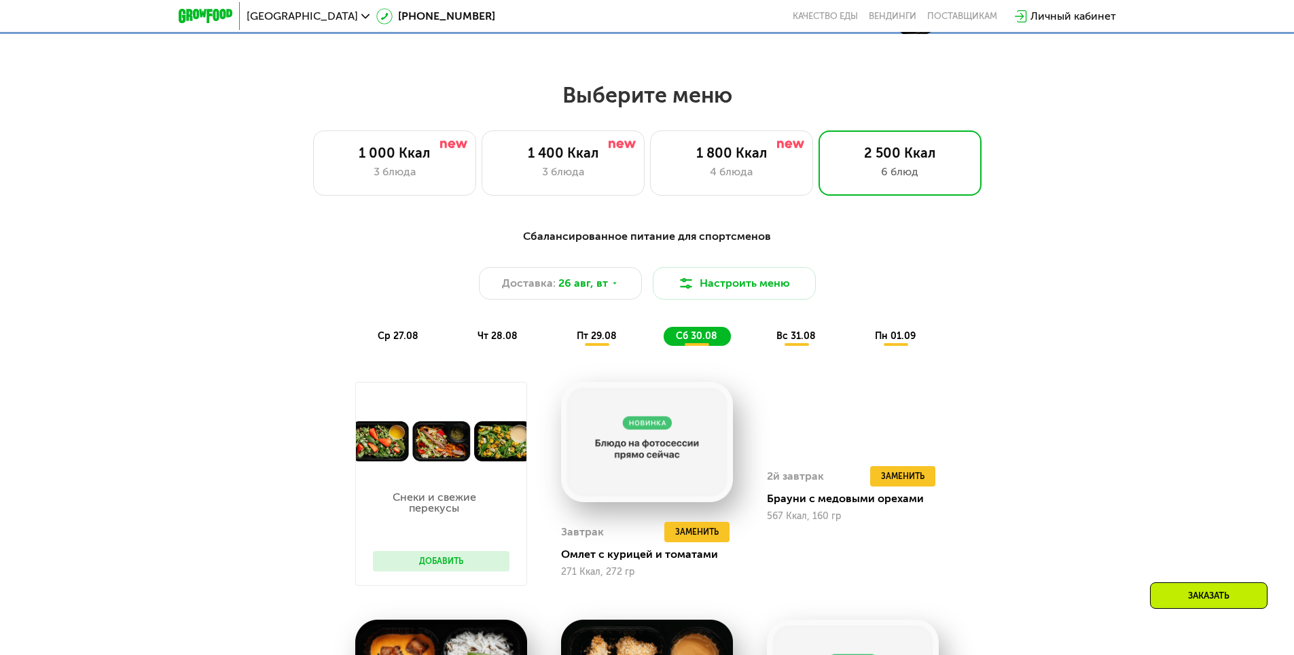
click at [863, 338] on div "вс 31.08" at bounding box center [896, 336] width 67 height 19
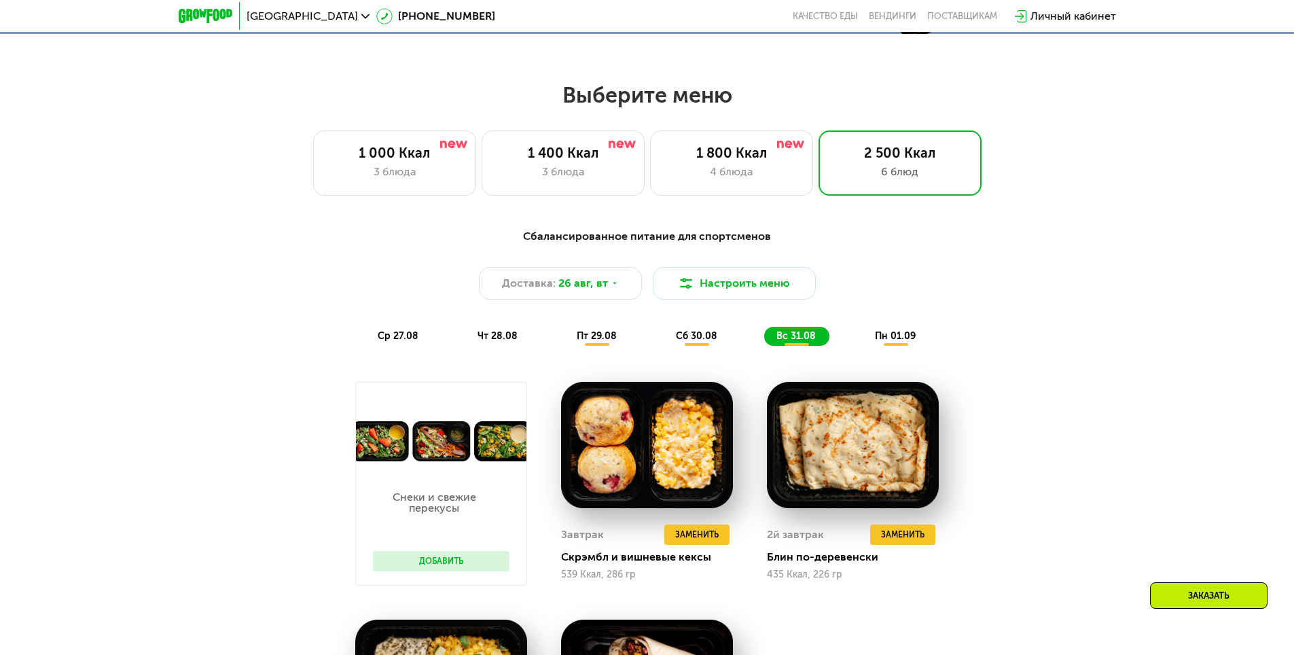
click at [691, 342] on span "сб 30.08" at bounding box center [696, 336] width 41 height 12
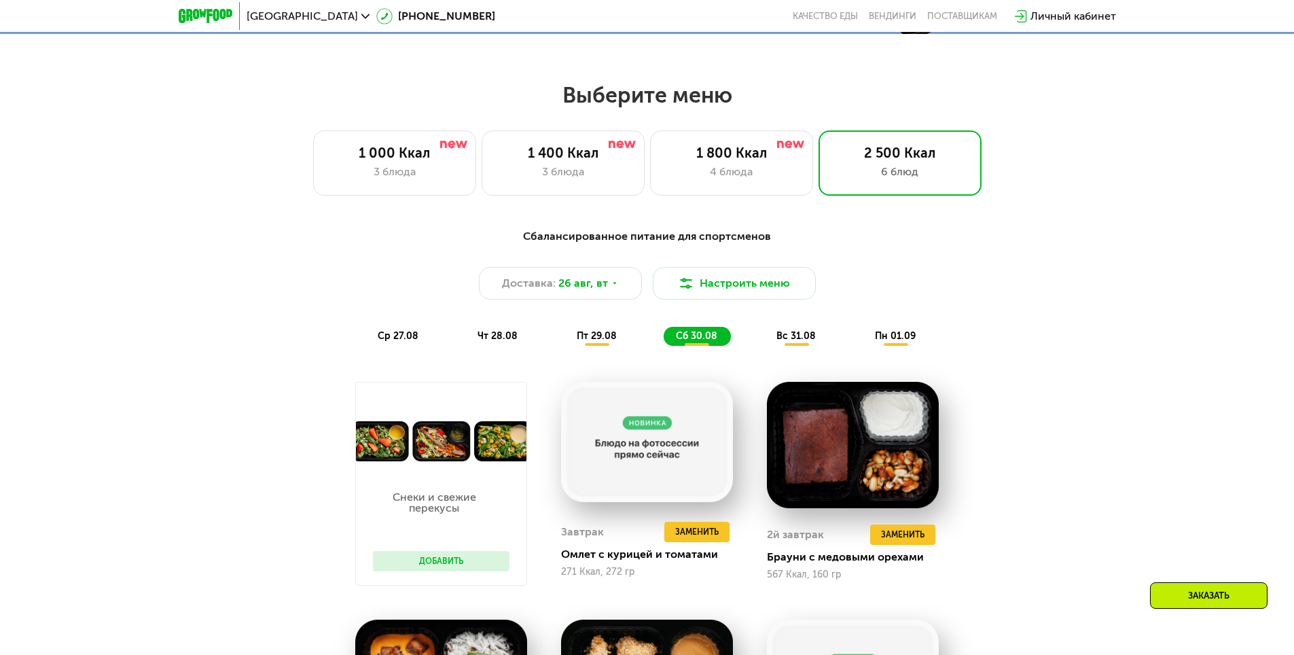
click at [789, 341] on span "вс 31.08" at bounding box center [796, 336] width 39 height 12
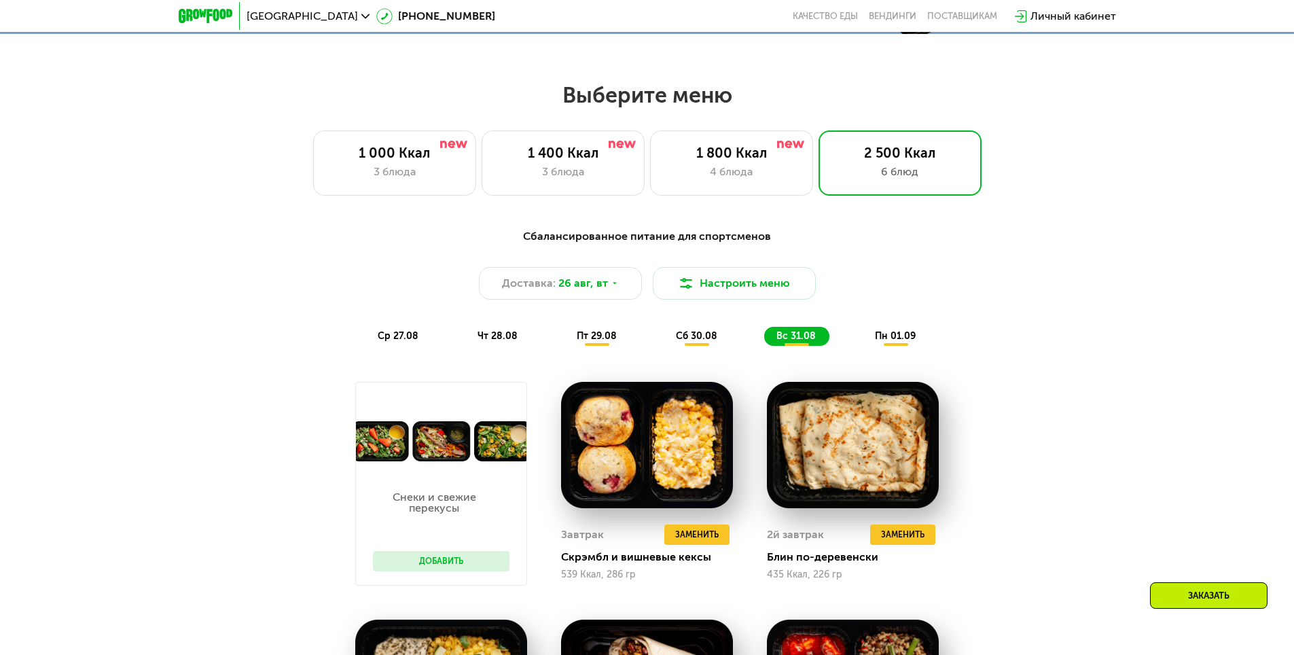
click at [902, 342] on span "пн 01.09" at bounding box center [895, 336] width 41 height 12
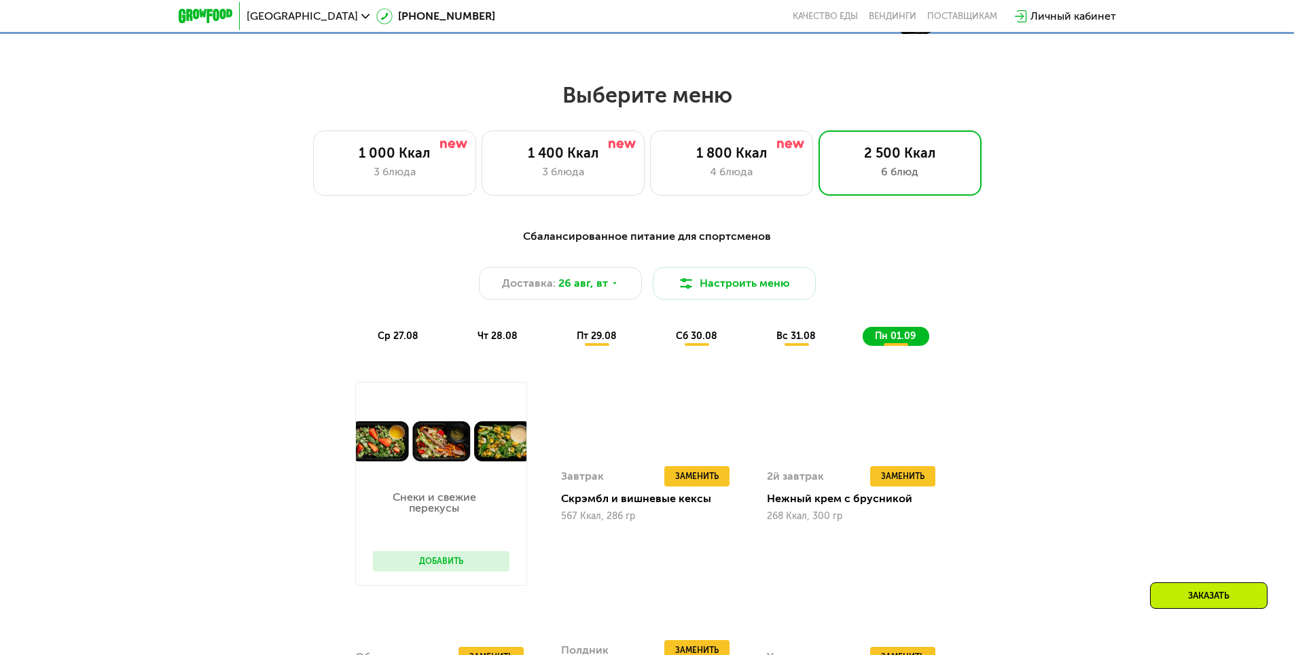
click at [789, 342] on span "вс 31.08" at bounding box center [796, 336] width 39 height 12
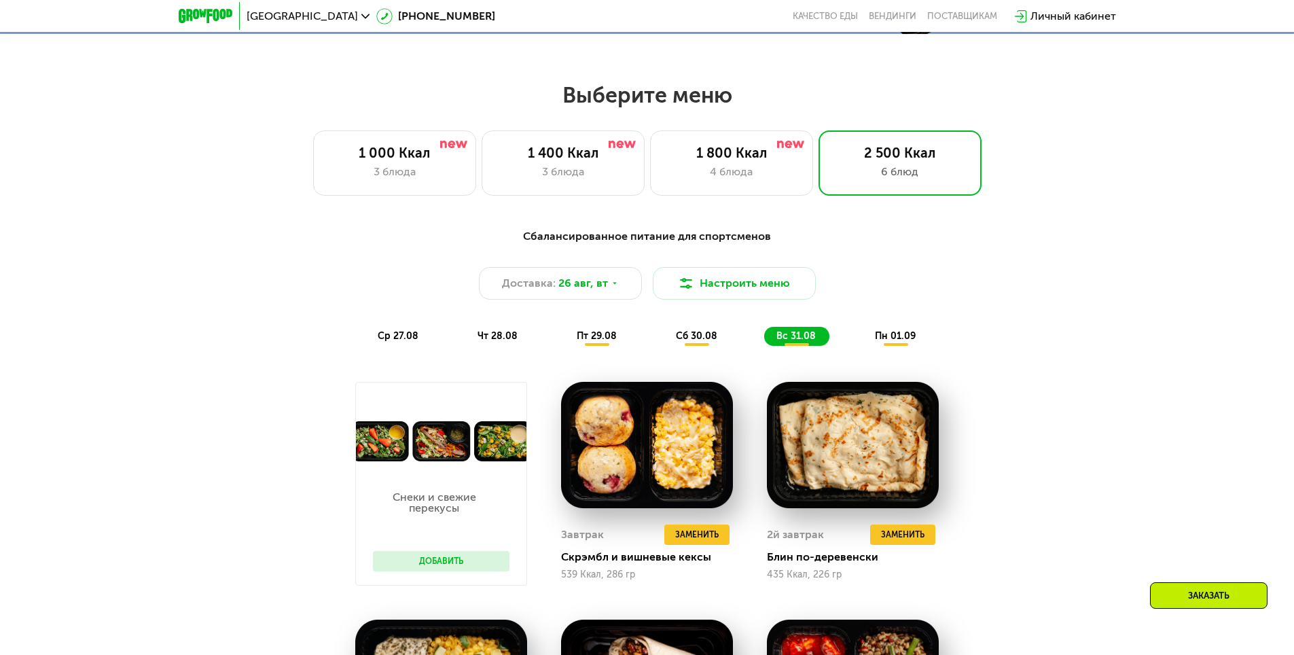
click at [710, 339] on span "сб 30.08" at bounding box center [696, 336] width 41 height 12
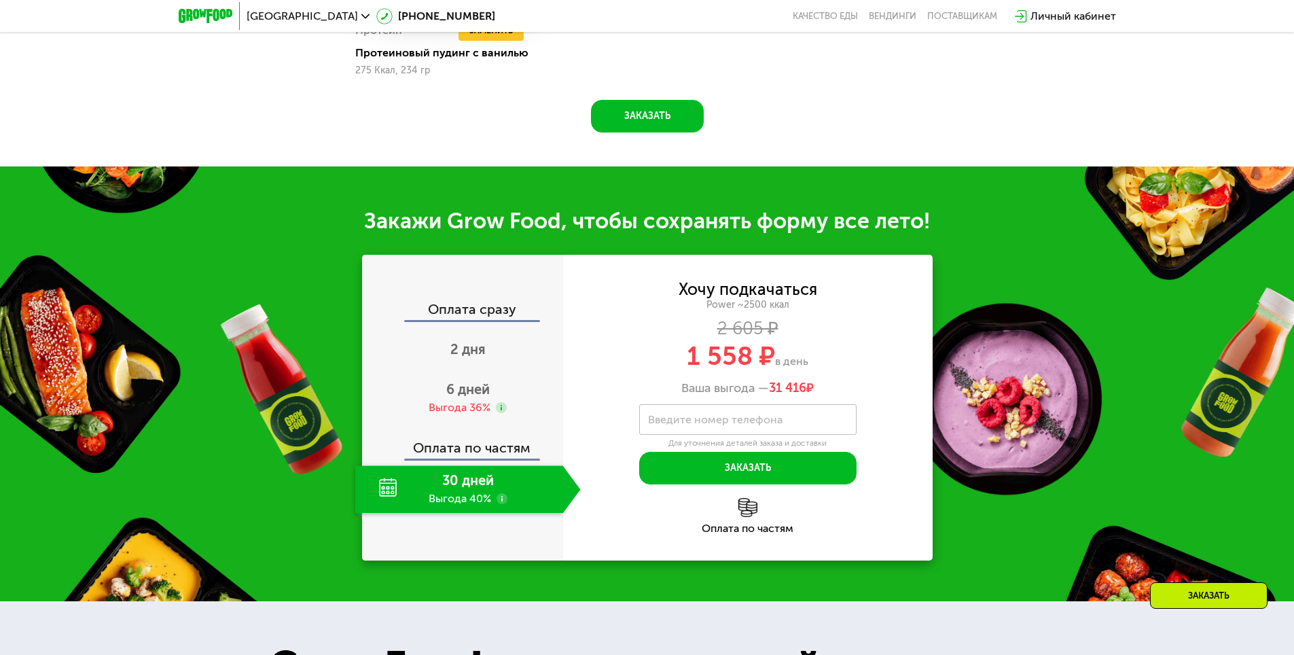
scroll to position [1631, 0]
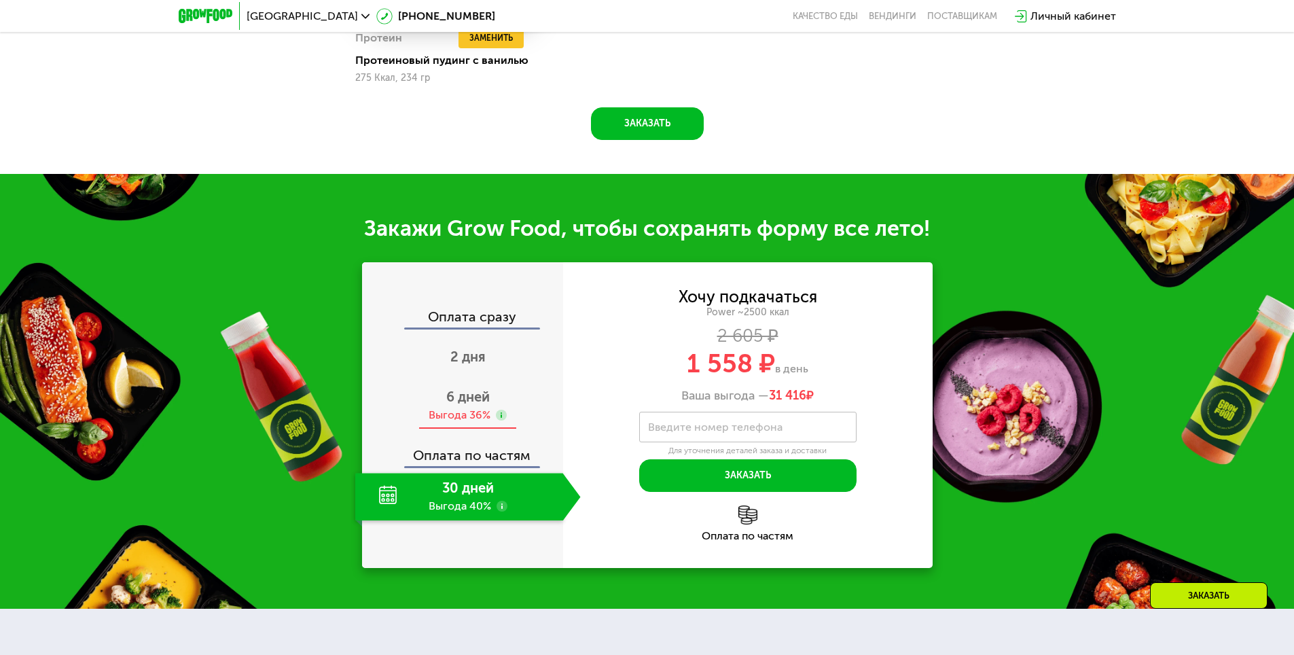
click at [500, 421] on use at bounding box center [501, 415] width 11 height 11
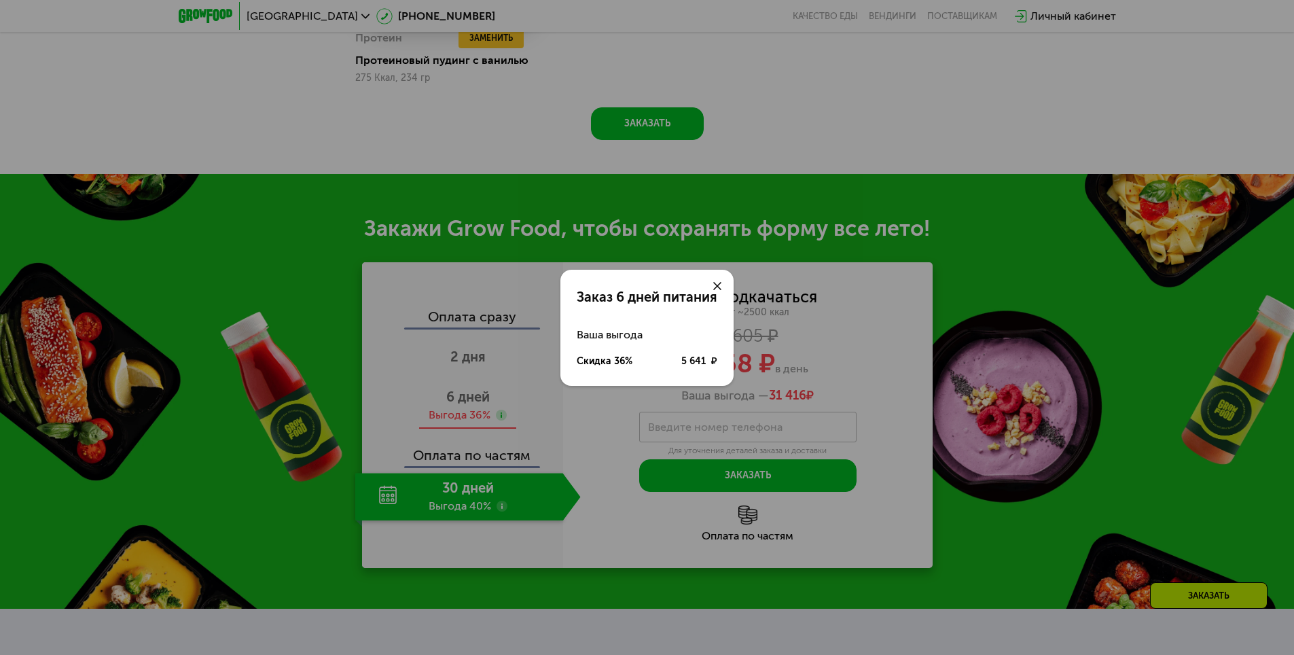
click at [500, 421] on div "Заказ 6 дней питания Ваша выгода Скидка 36% 5 641 ₽" at bounding box center [647, 327] width 1294 height 655
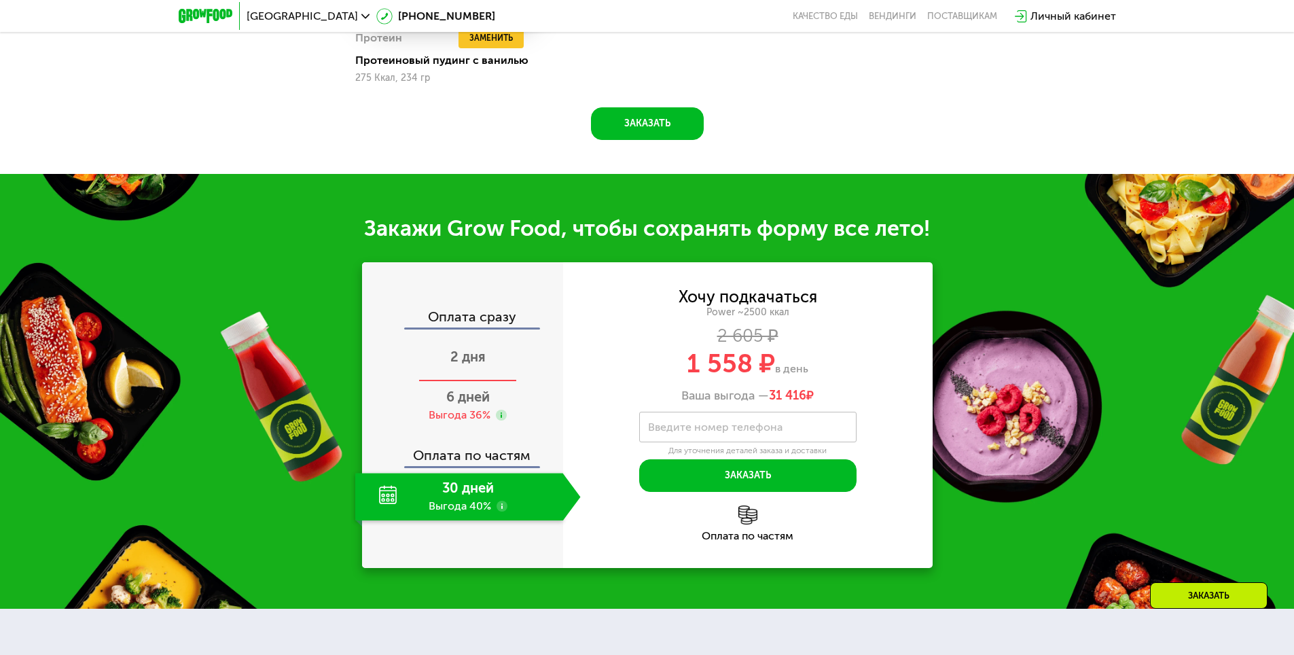
click at [471, 378] on div "2 дня" at bounding box center [468, 358] width 226 height 48
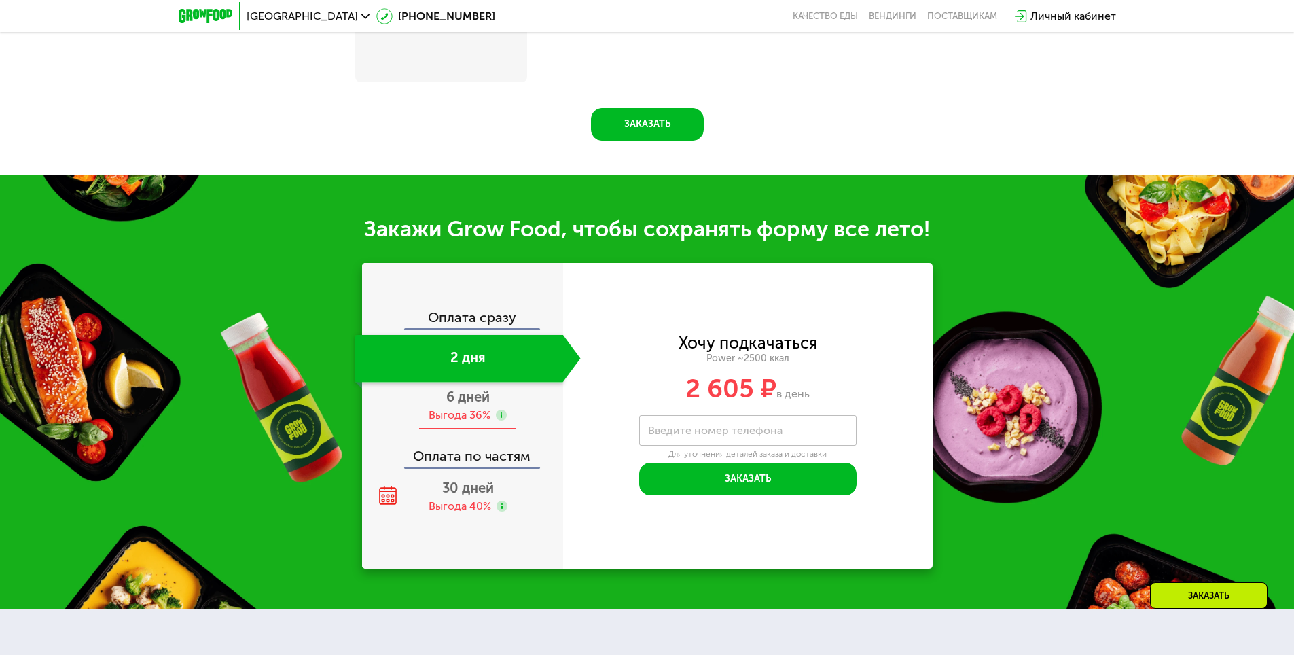
scroll to position [1565, 0]
click at [467, 402] on span "6 дней" at bounding box center [467, 397] width 43 height 16
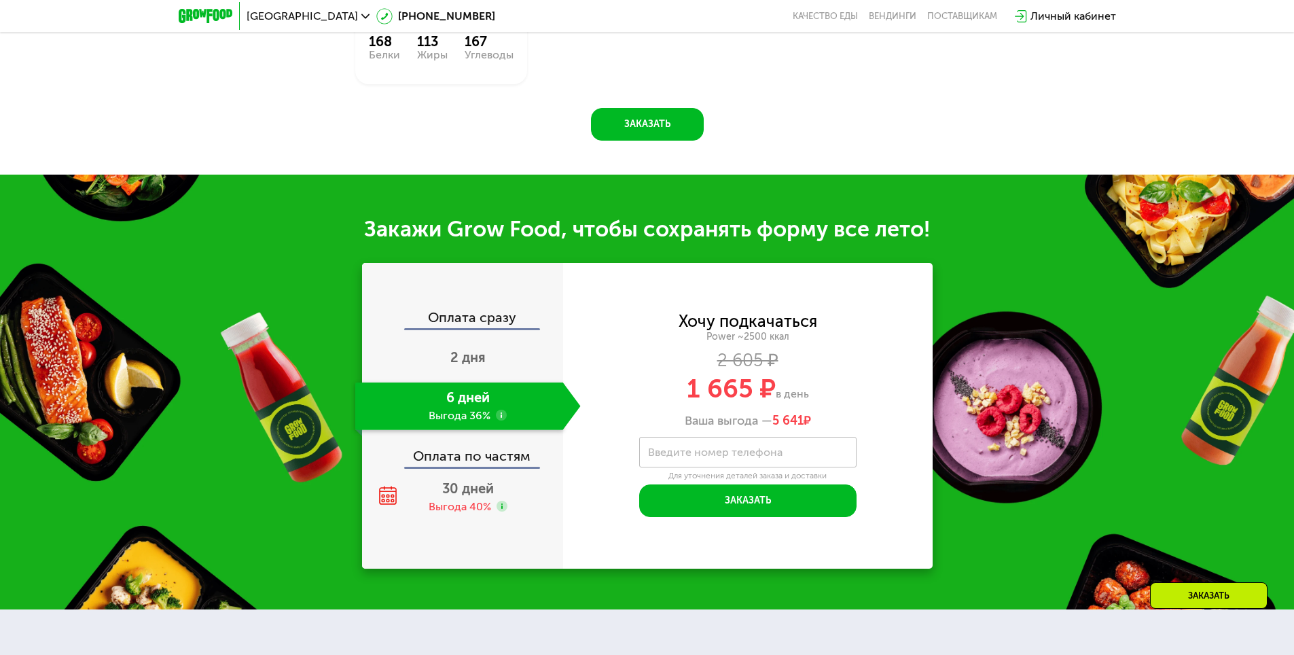
click at [257, 353] on div "Закажи Grow Food, чтобы сохранять форму все лето! Оплата сразу 2 дня 6 дней Выг…" at bounding box center [647, 392] width 1294 height 435
click at [444, 457] on div "Оплата по частям" at bounding box center [463, 450] width 200 height 31
click at [387, 500] on icon at bounding box center [387, 495] width 19 height 19
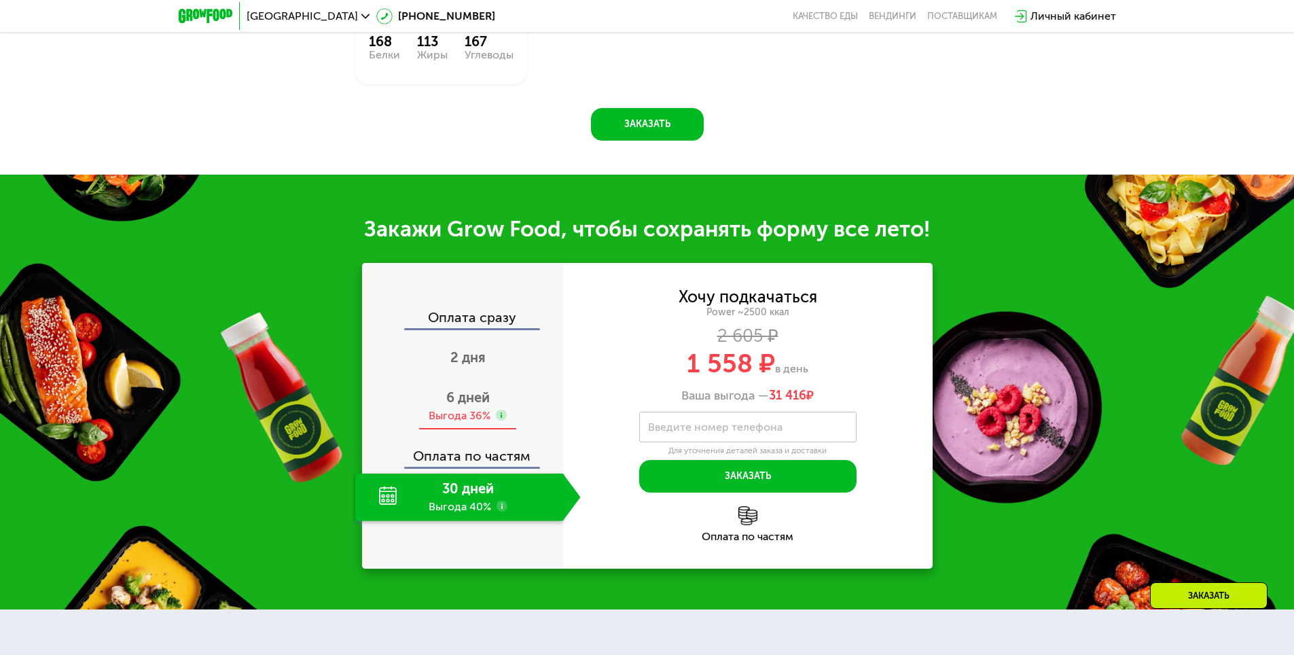
click at [465, 406] on span "6 дней" at bounding box center [467, 397] width 43 height 16
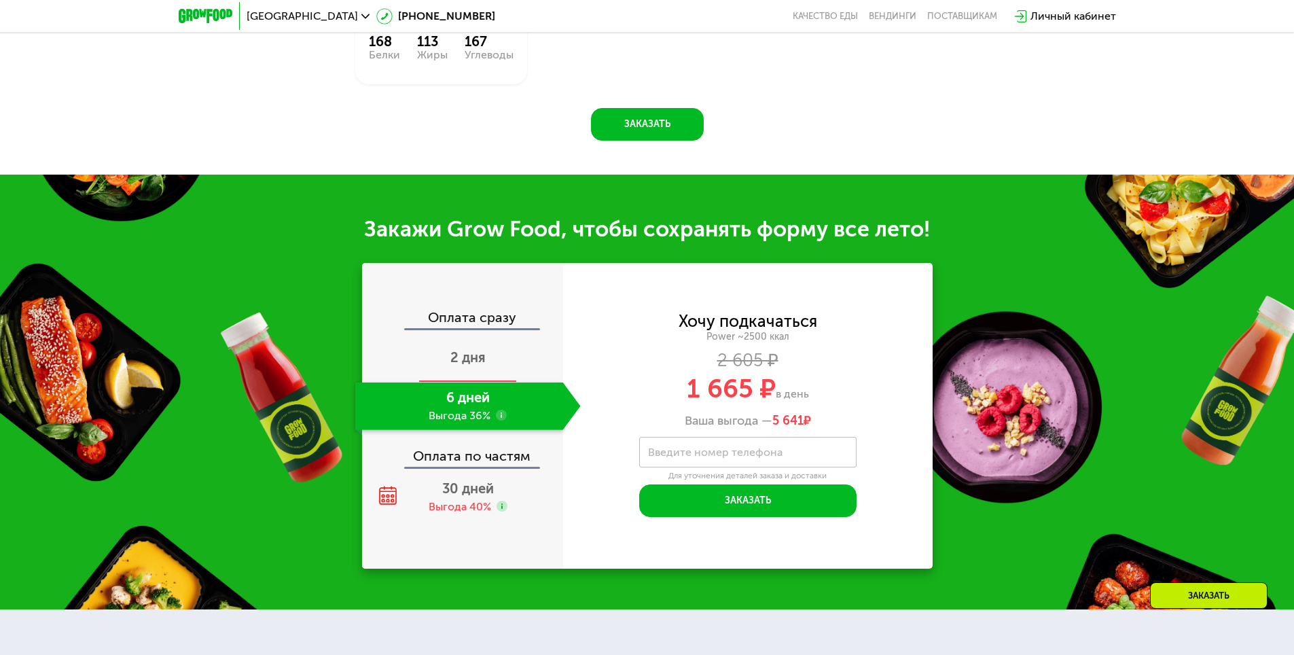
click at [467, 377] on div "2 дня" at bounding box center [468, 359] width 226 height 48
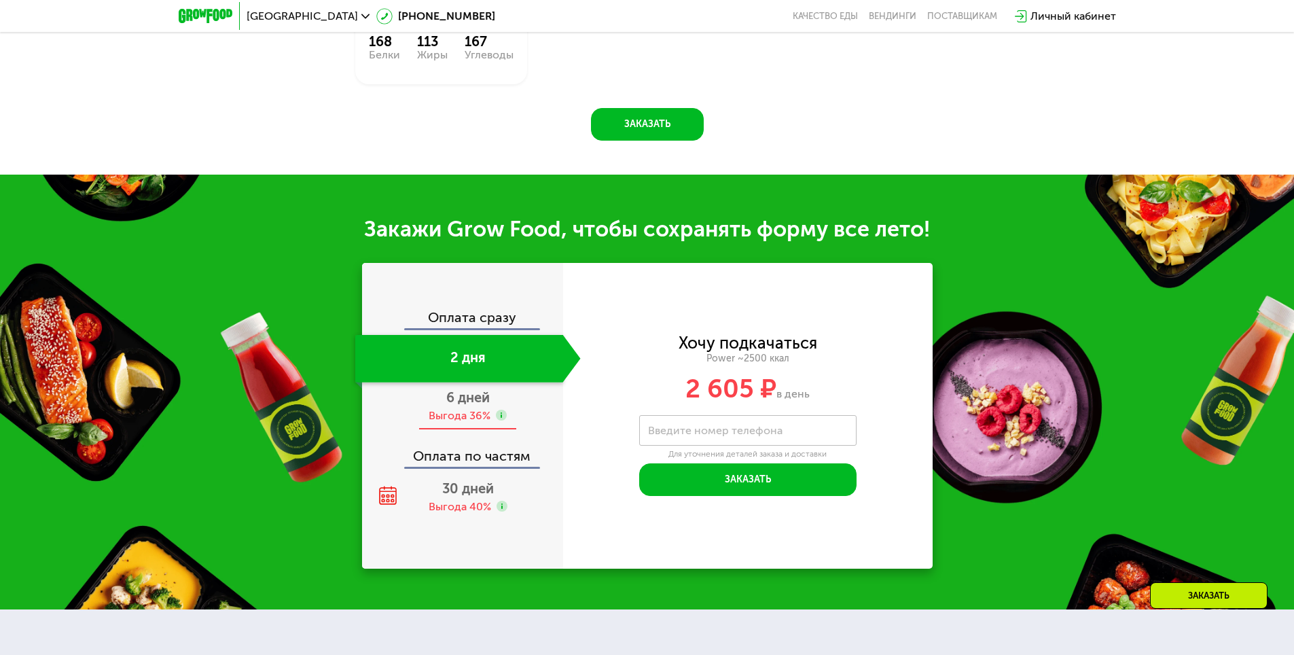
click at [463, 406] on span "6 дней" at bounding box center [467, 397] width 43 height 16
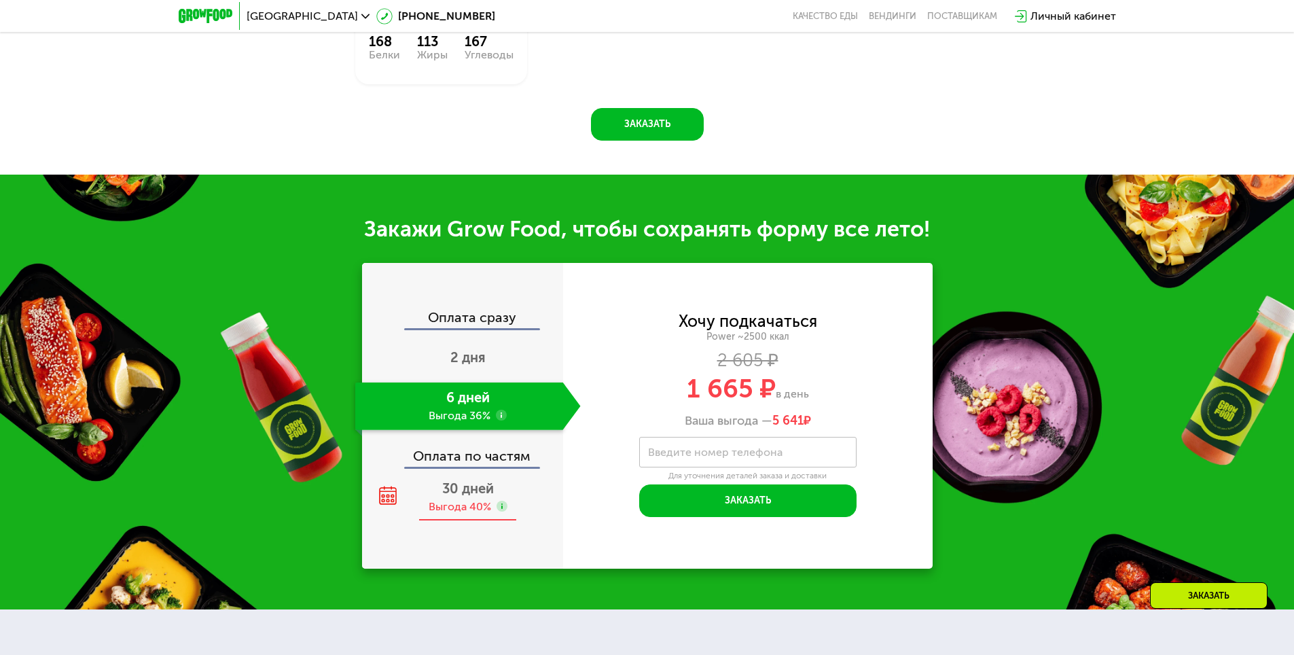
click at [459, 502] on div "30 дней Выгода 40%" at bounding box center [468, 498] width 226 height 48
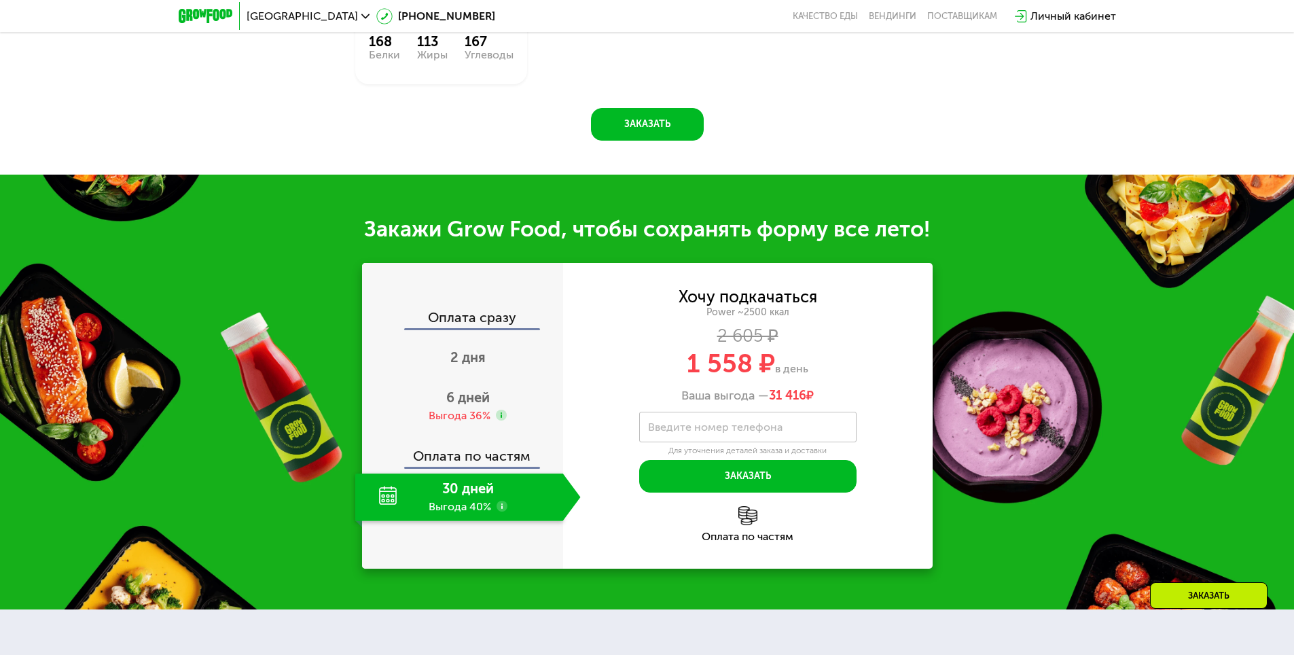
drag, startPoint x: 438, startPoint y: 121, endPoint x: 617, endPoint y: 94, distance: 181.3
click at [246, 361] on div "Закажи Grow Food, чтобы сохранять форму все лето! Оплата сразу 2 дня 6 дней Выг…" at bounding box center [647, 392] width 1294 height 435
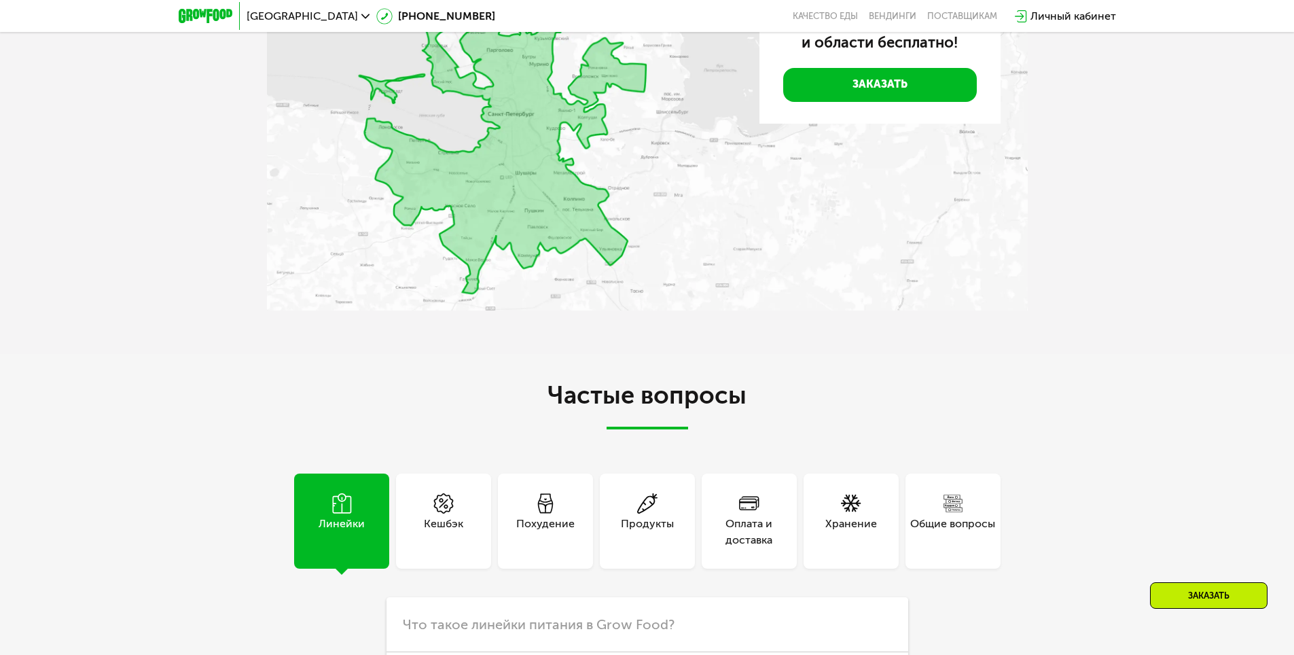
scroll to position [3739, 0]
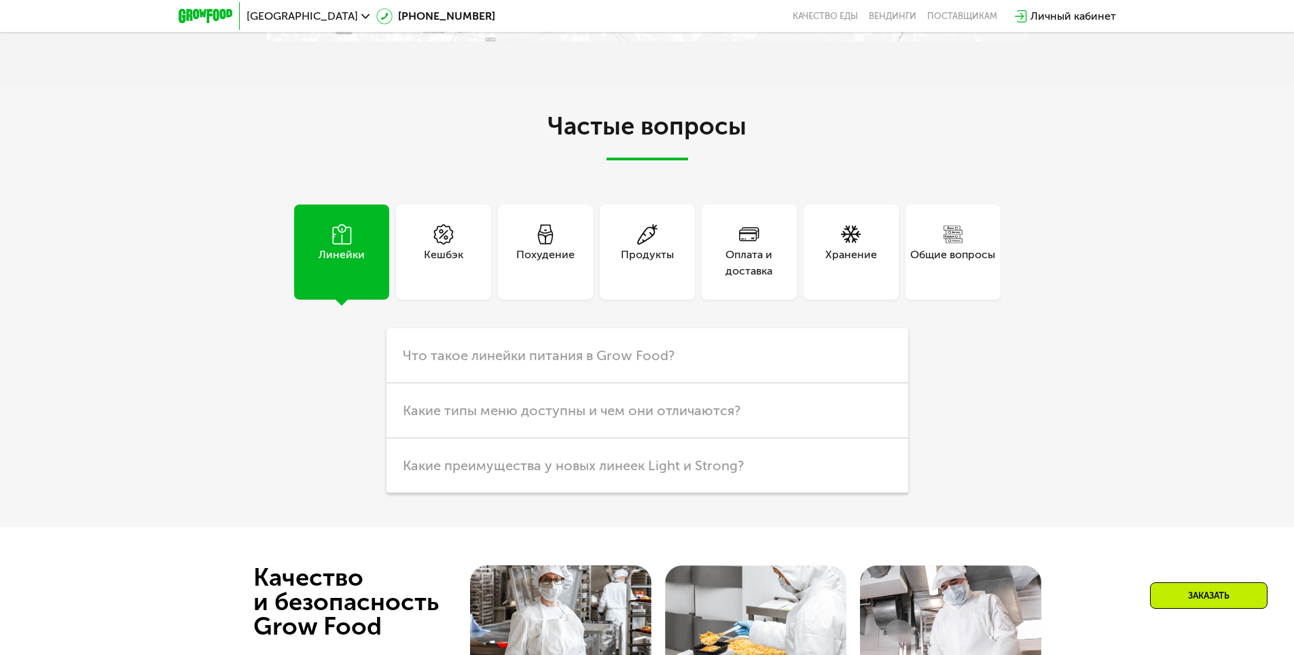
click at [427, 259] on div "Кешбэк" at bounding box center [443, 263] width 39 height 33
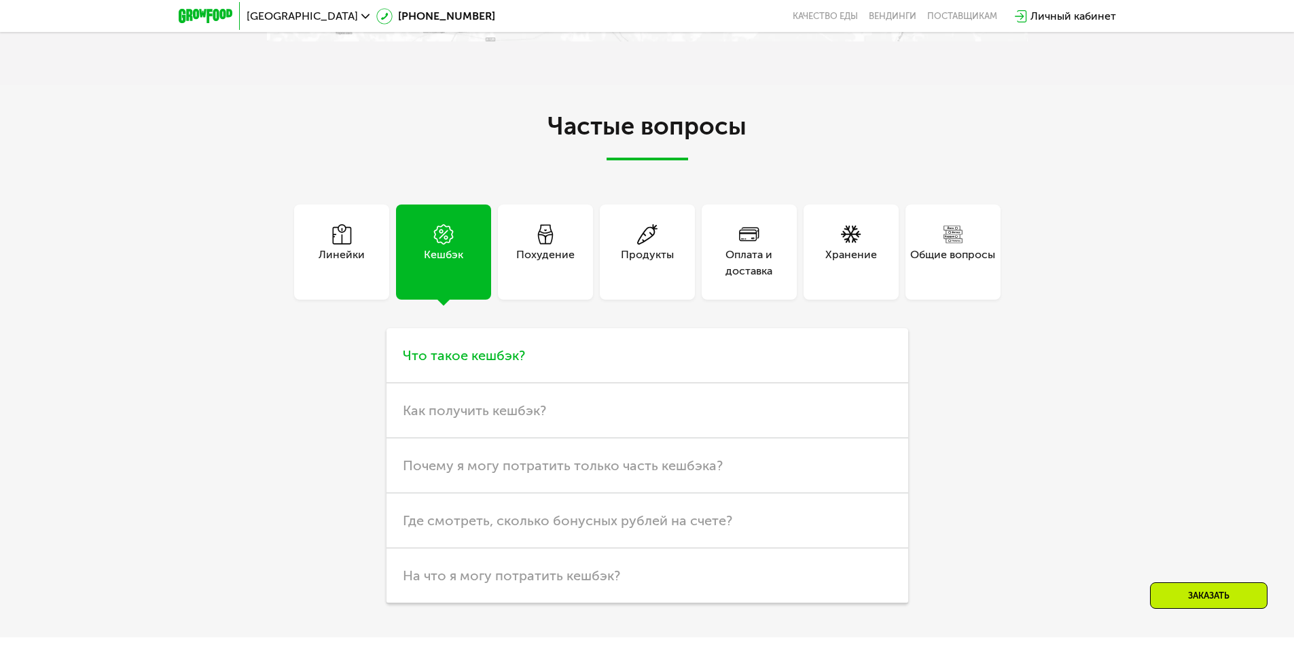
click at [647, 376] on h3 "Что такое кешбэк?" at bounding box center [648, 355] width 522 height 55
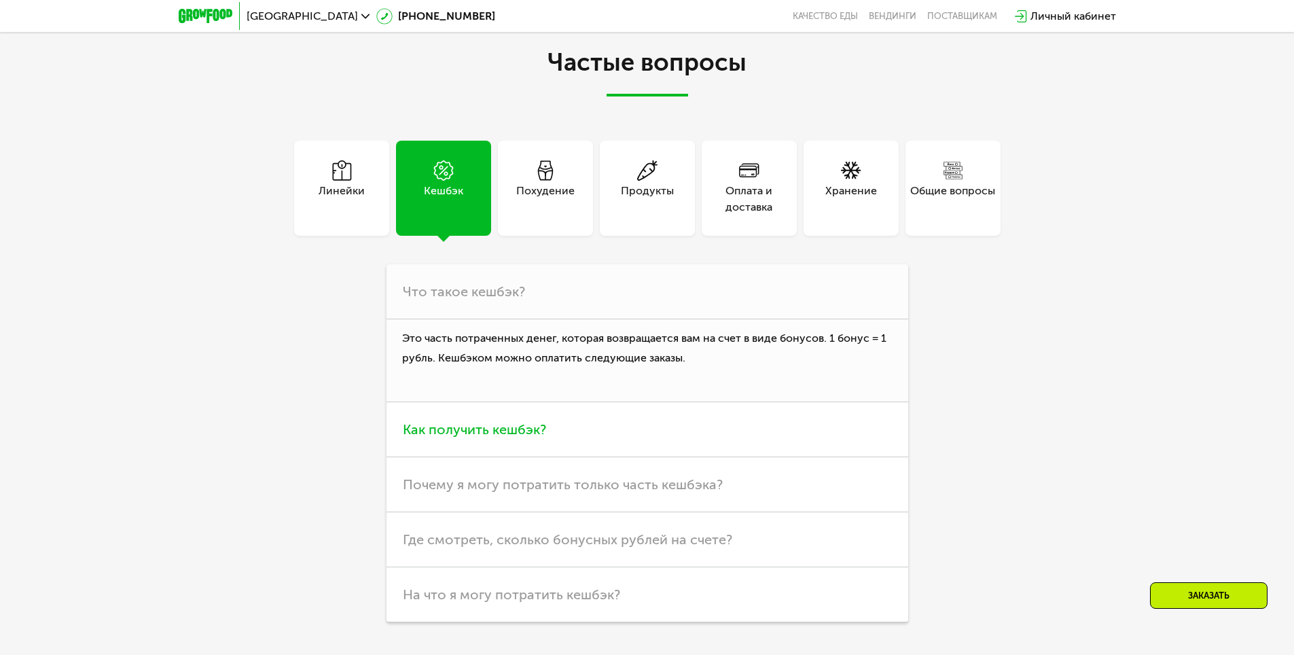
scroll to position [3807, 0]
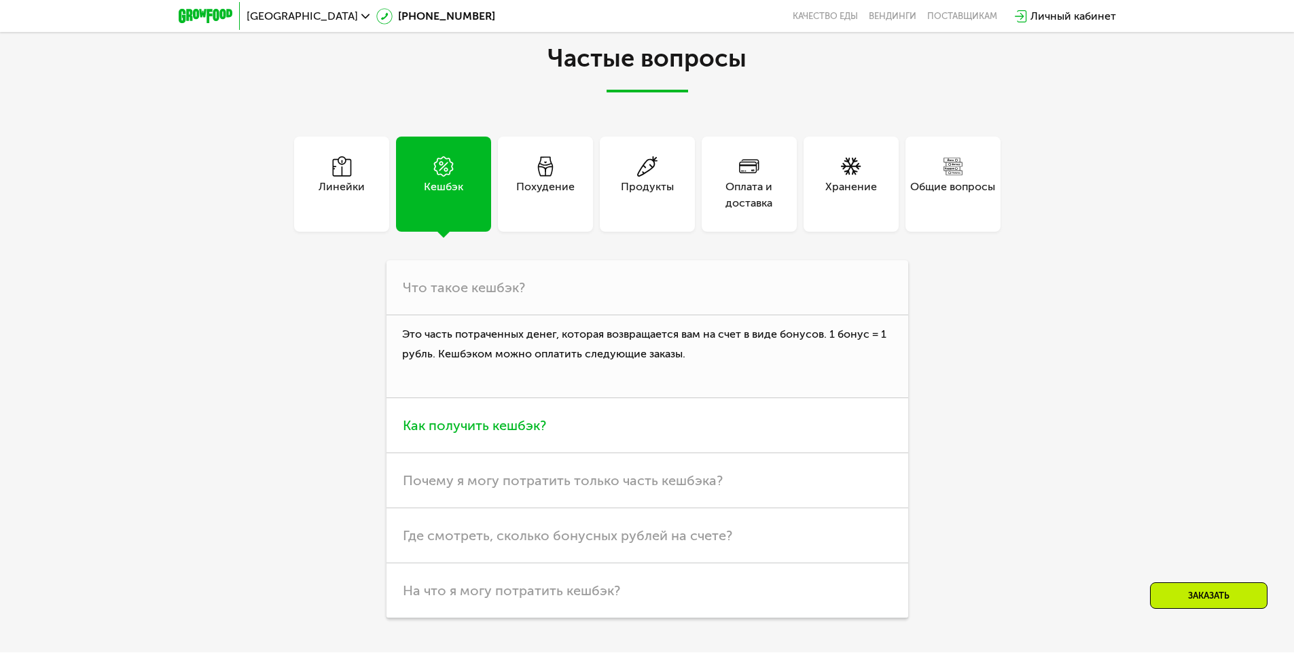
click at [662, 412] on h3 "Как получить кешбэк?" at bounding box center [648, 425] width 522 height 55
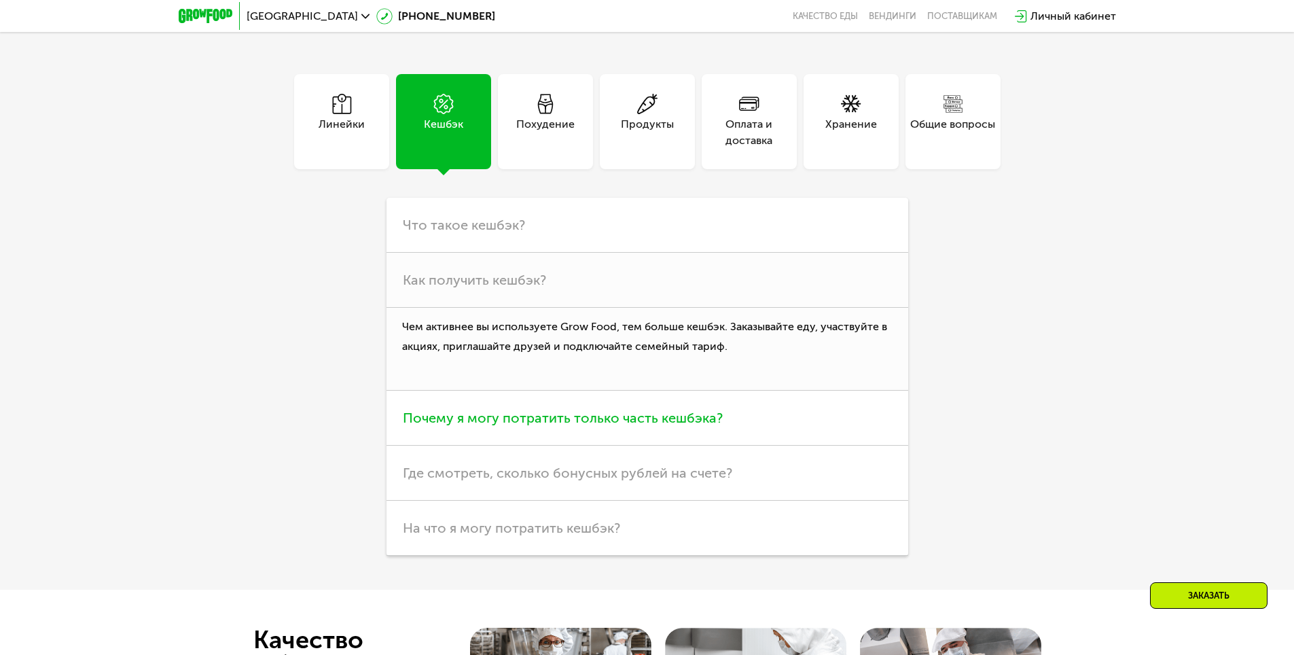
scroll to position [3875, 0]
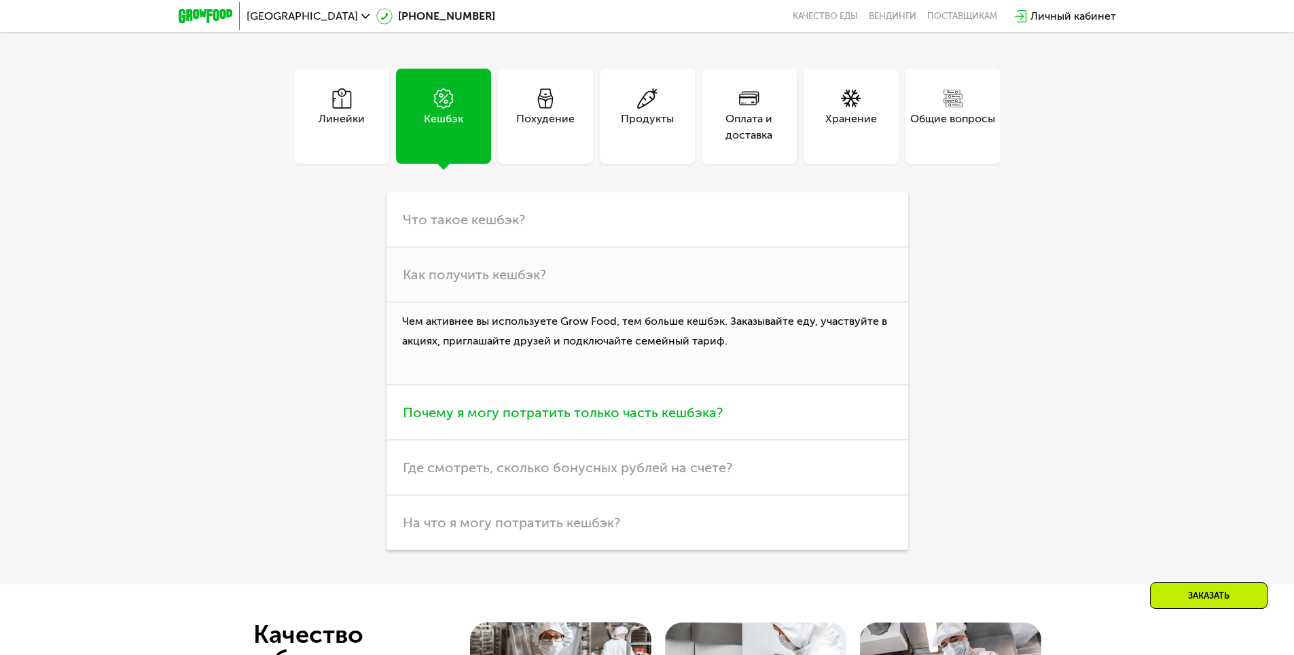
click at [659, 421] on span "Почему я могу потратить только часть кешбэка?" at bounding box center [563, 412] width 320 height 16
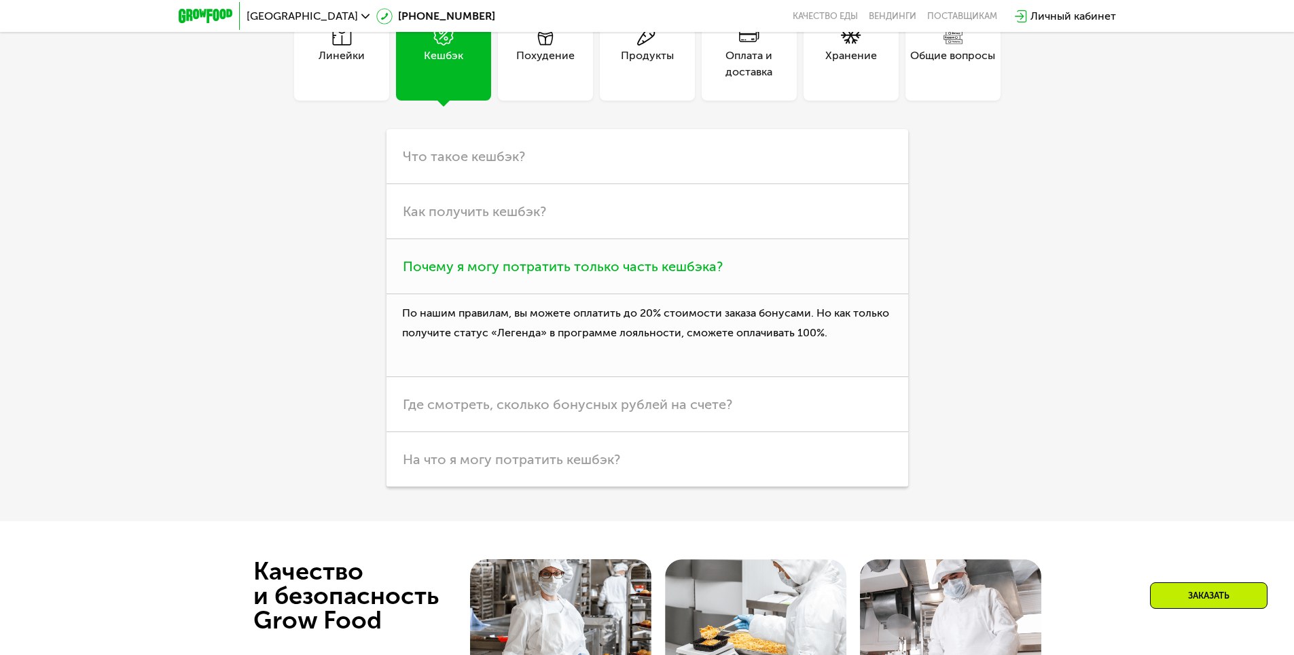
scroll to position [3942, 0]
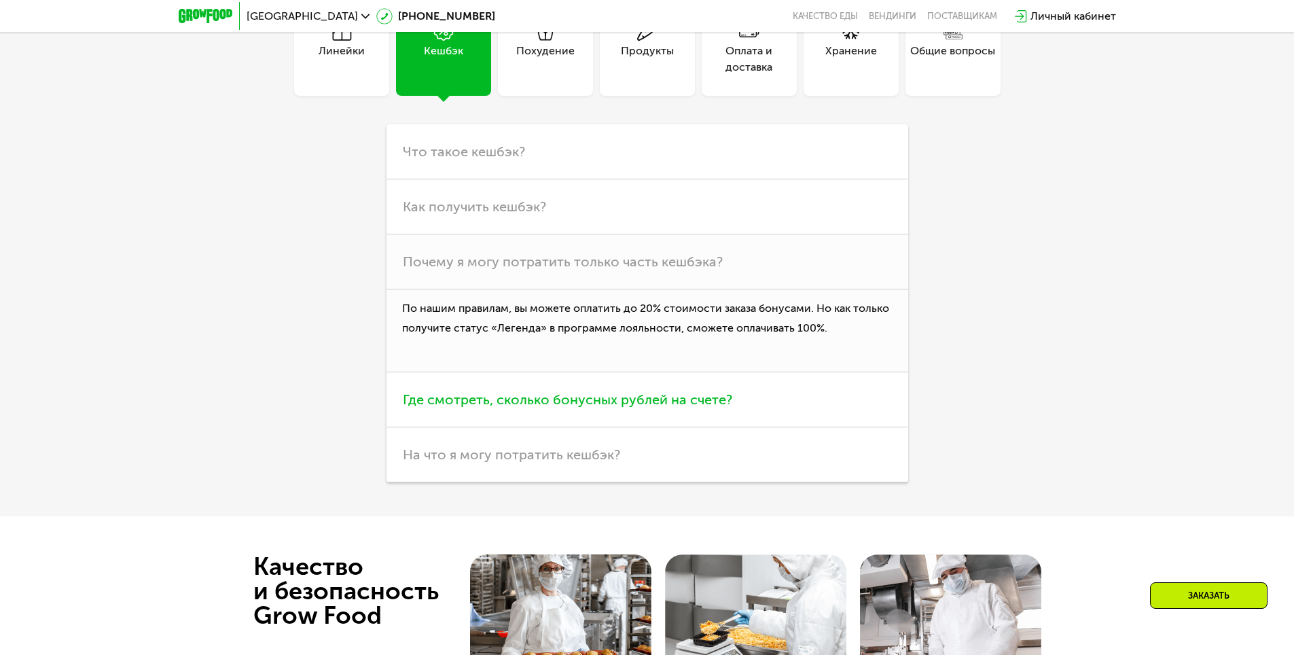
click at [660, 396] on span "Где смотреть, сколько бонусных рублей на счете?" at bounding box center [568, 399] width 330 height 16
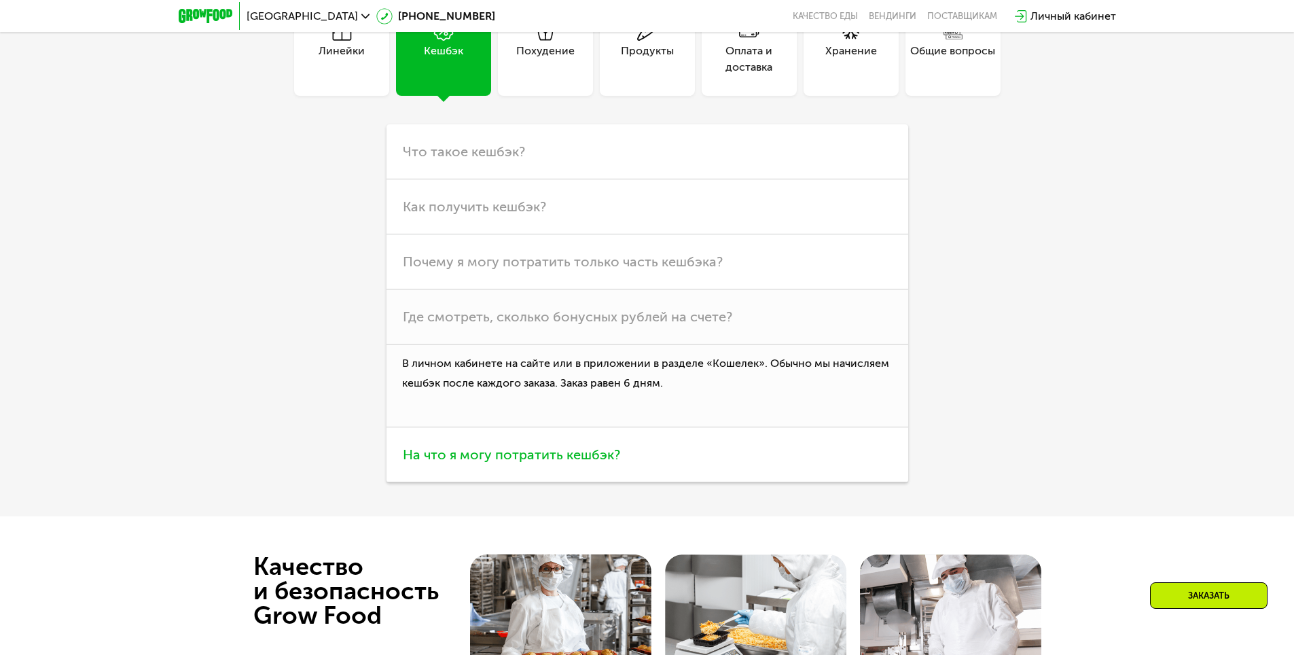
click at [654, 446] on h3 "На что я могу потратить кешбэк?" at bounding box center [648, 454] width 522 height 55
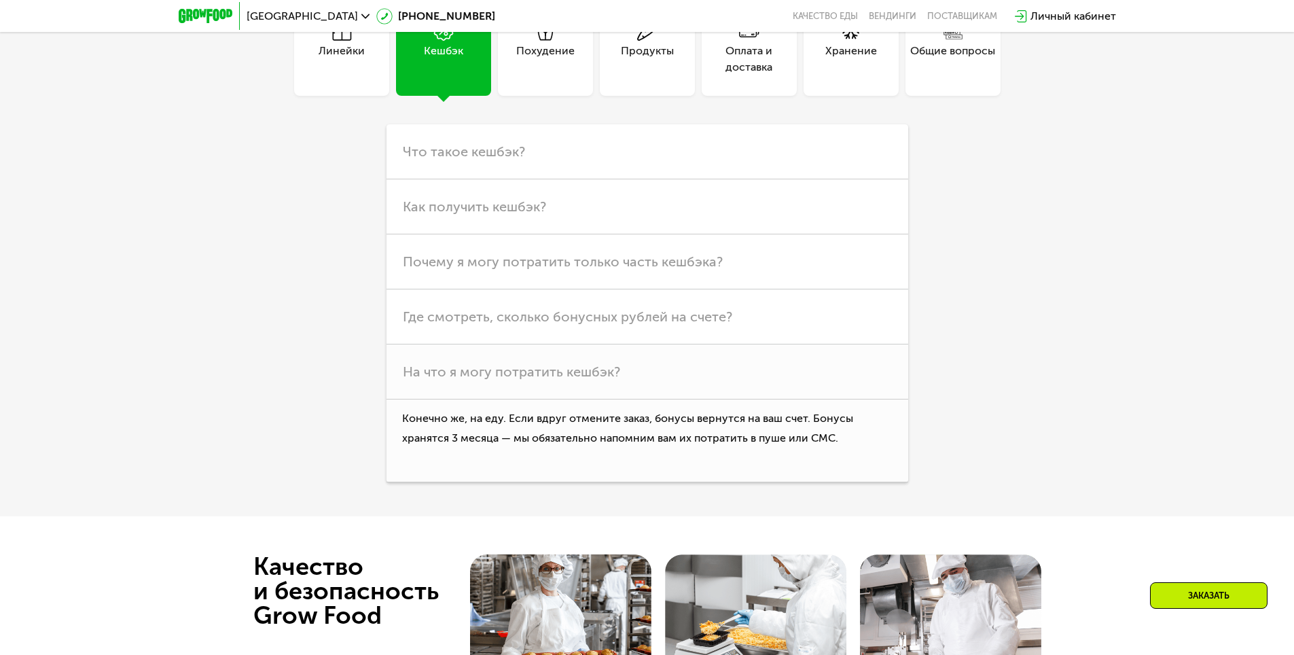
click at [989, 403] on div "Линейки Кешбэк Похудение Продукты Оплата и доставка Хранение Общие вопросы Что …" at bounding box center [647, 242] width 761 height 482
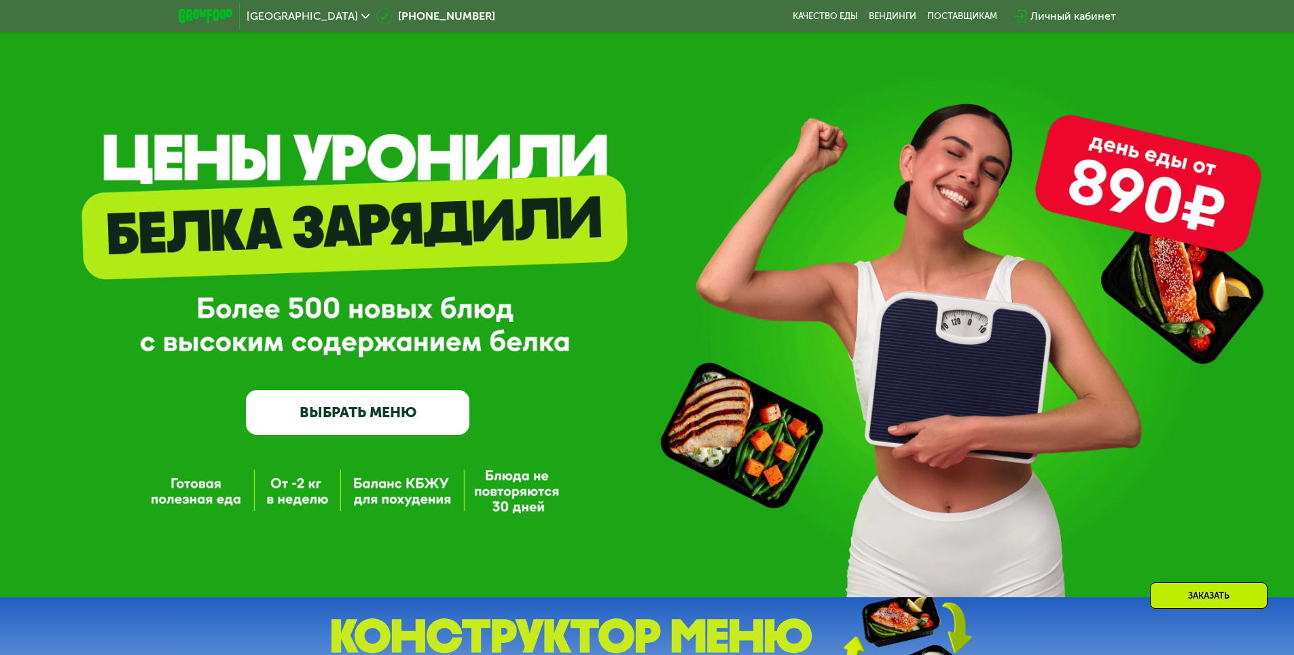
scroll to position [0, 0]
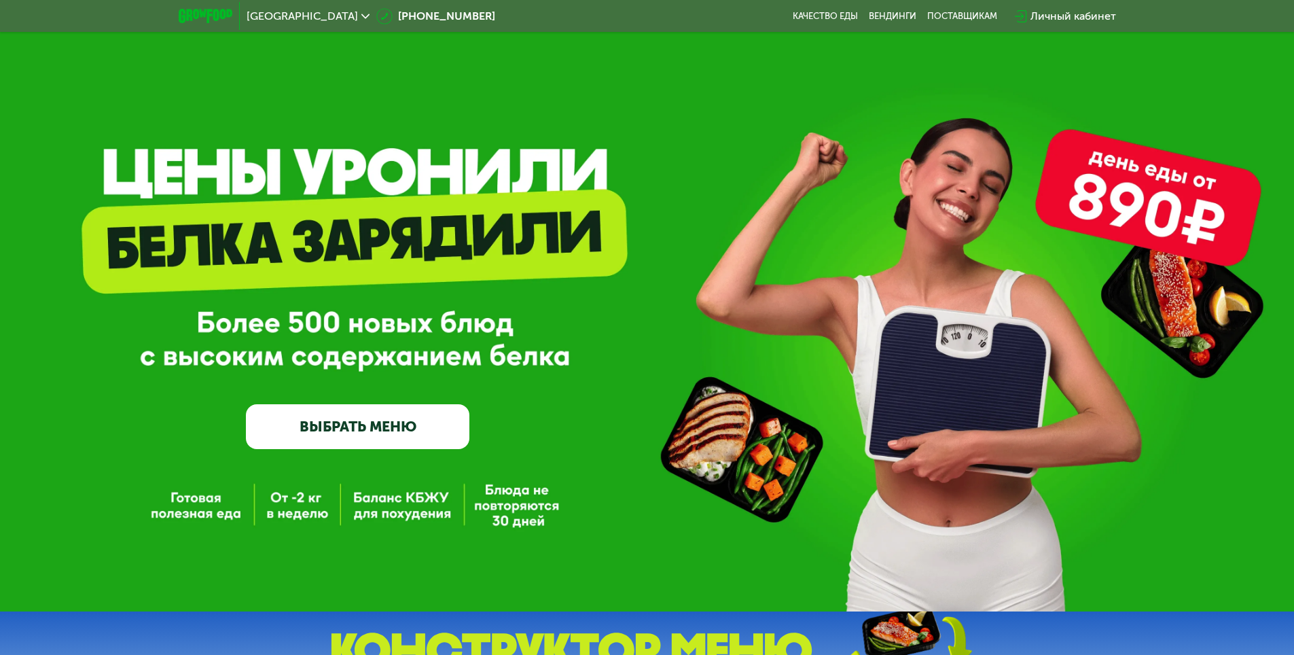
click at [600, 410] on div "GrowFood — доставка правильного питания ВЫБРАТЬ МЕНЮ" at bounding box center [647, 328] width 1294 height 243
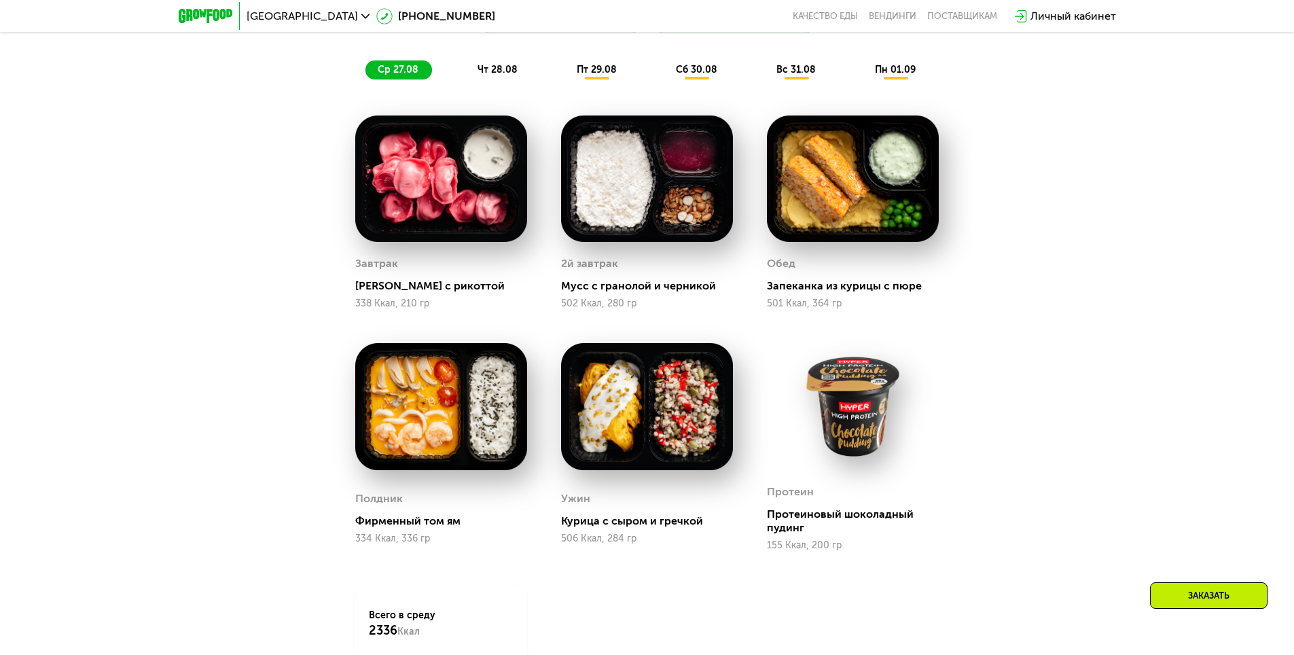
scroll to position [951, 0]
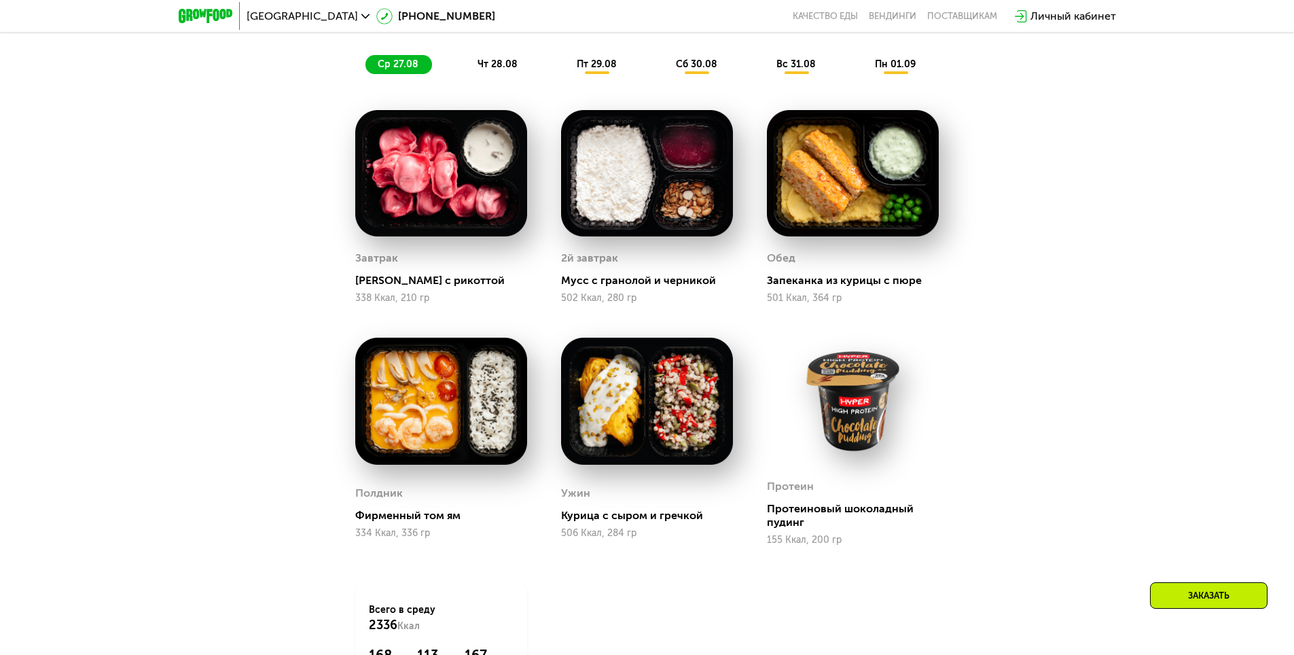
click at [167, 237] on div "Сбалансированное питание для спортсменов Доставка: [DATE] Настроить меню ср 27.…" at bounding box center [647, 362] width 1294 height 851
